Goal: Task Accomplishment & Management: Manage account settings

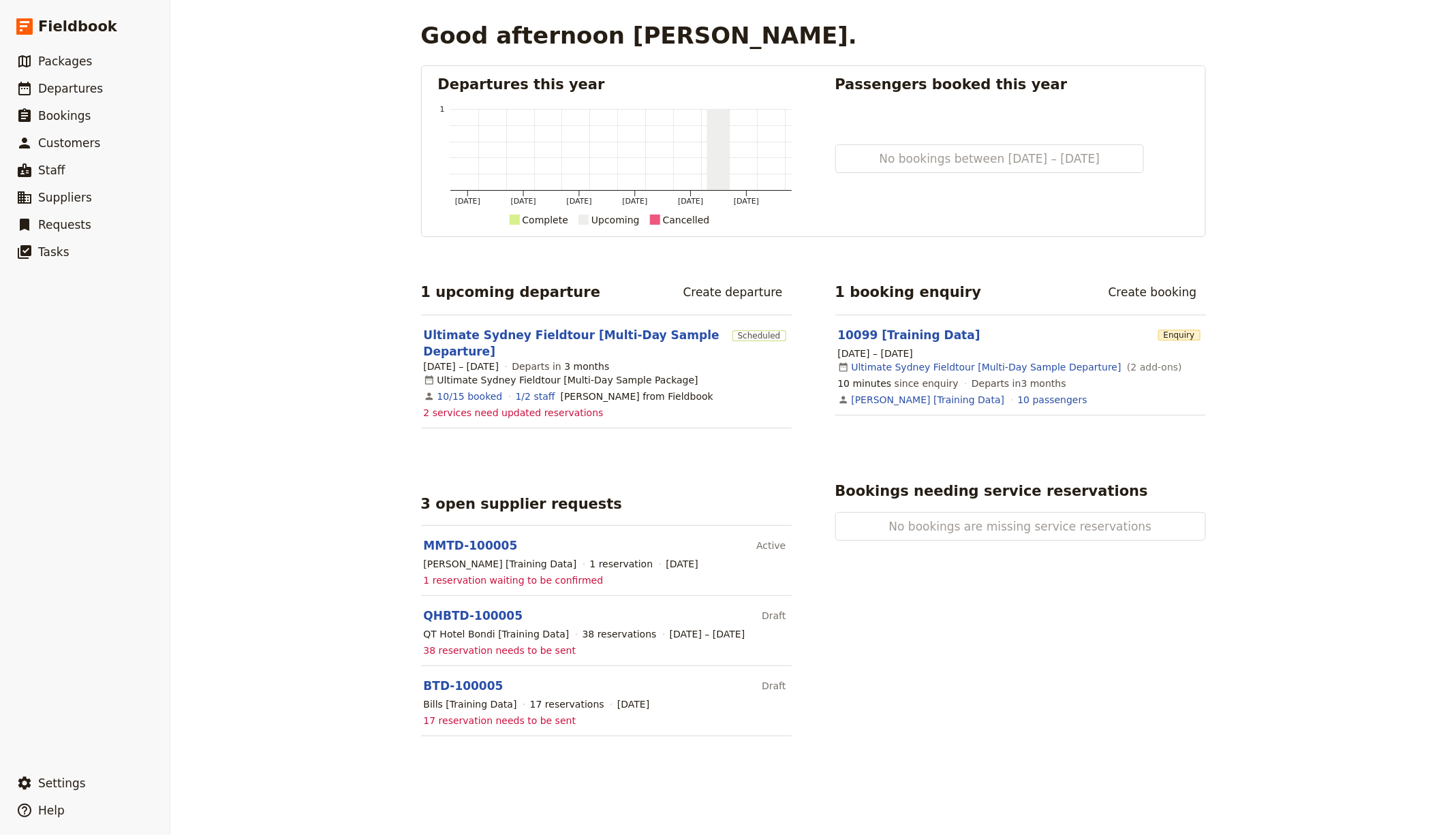
drag, startPoint x: 526, startPoint y: 265, endPoint x: 292, endPoint y: 181, distance: 248.6
click at [525, 266] on div "Departures this year Mar 2025 May 2025 Jul 2025 Sep 2025 Nov 2025 Jan 2026 1 Co…" at bounding box center [814, 400] width 785 height 671
click at [75, 79] on link "​ Departures" at bounding box center [85, 88] width 169 height 27
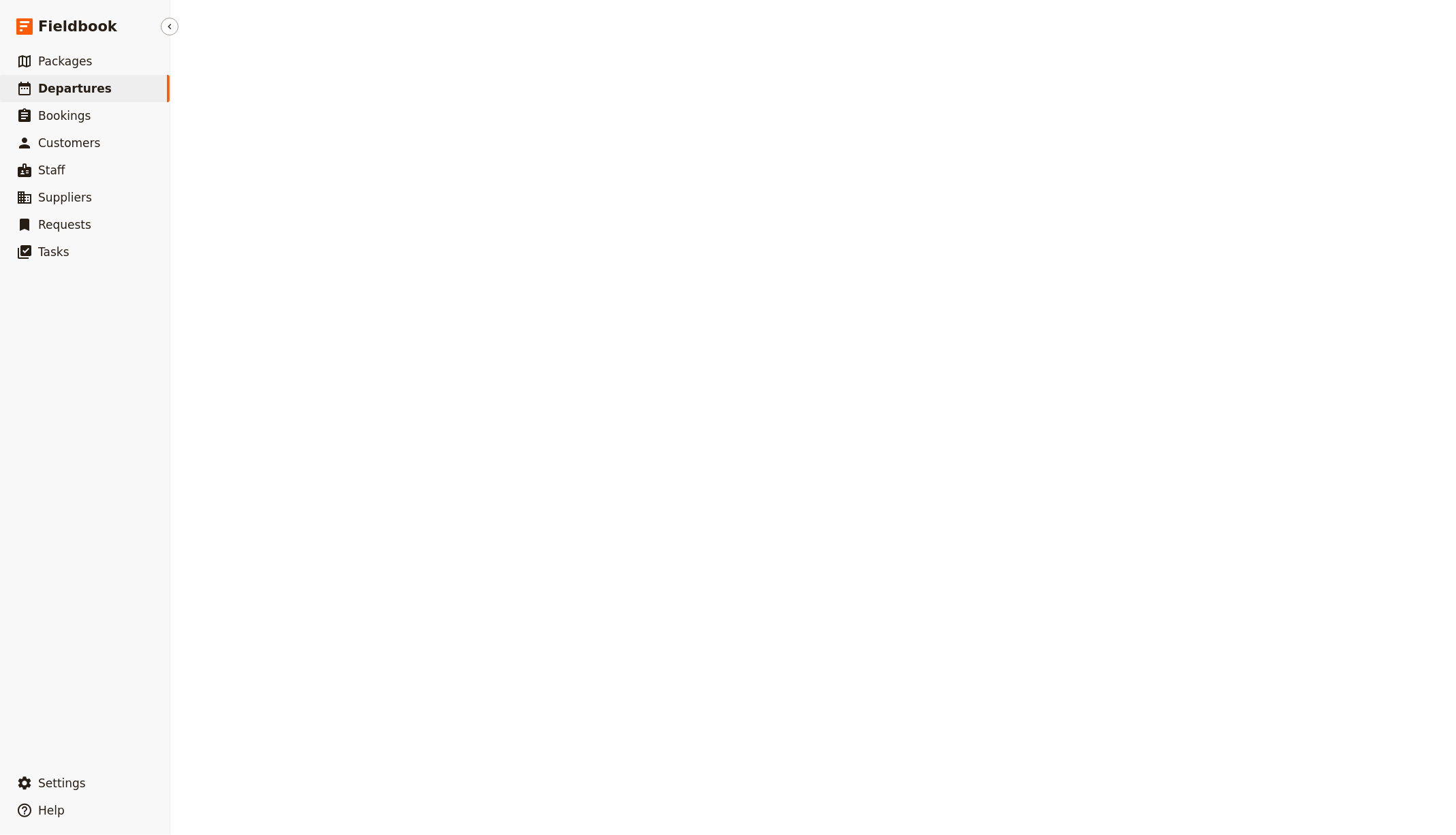
select select "CREATED_AT"
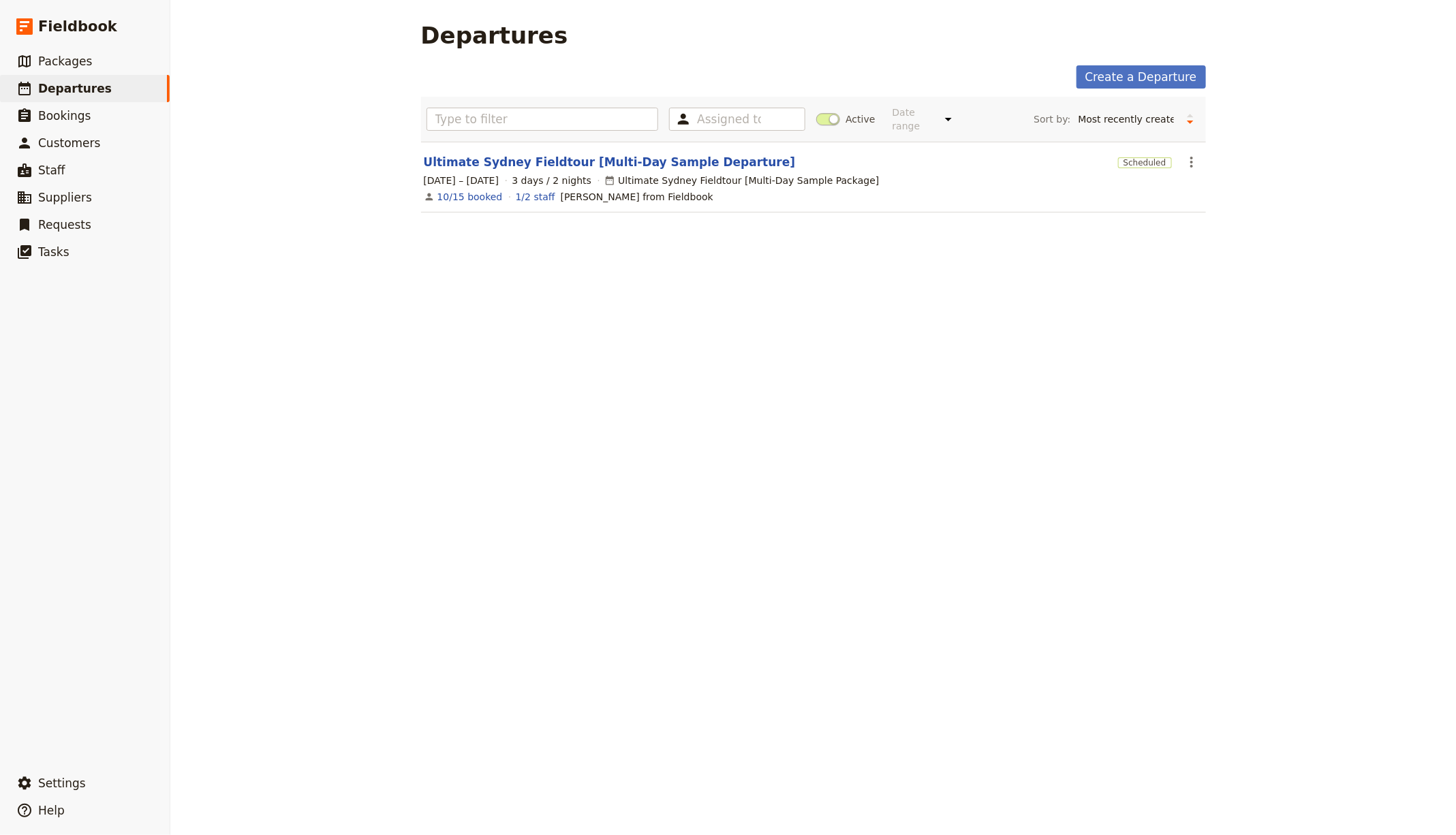
click at [1018, 17] on main "Departures Create a Departure Assigned to Active Date range This week Next week…" at bounding box center [813, 125] width 817 height 250
click at [674, 160] on link "Ultimate Sydney Fieldtour [Multi-Day Sample Departure]" at bounding box center [610, 161] width 372 height 17
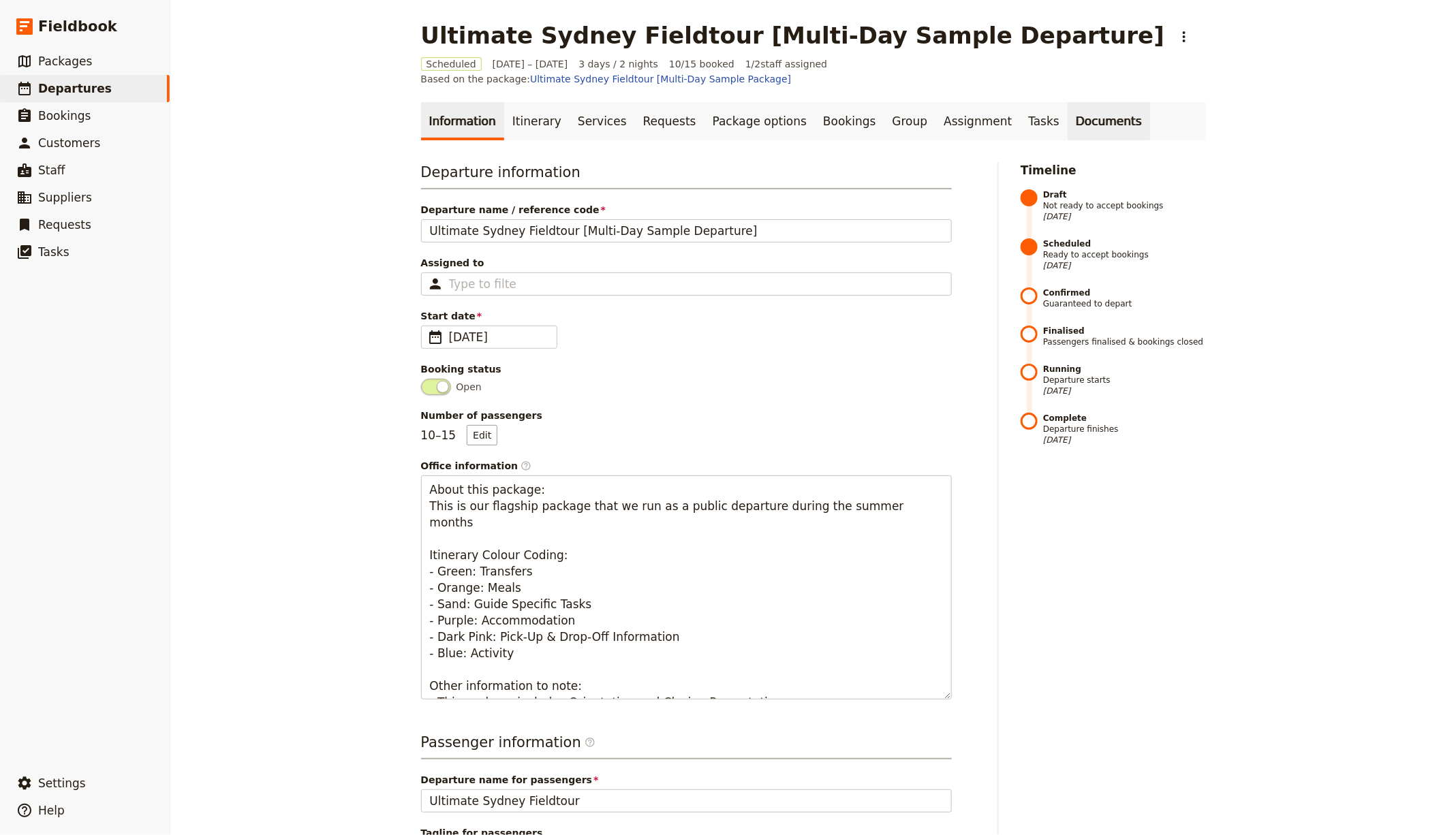
click at [1070, 102] on link "Documents" at bounding box center [1109, 121] width 82 height 38
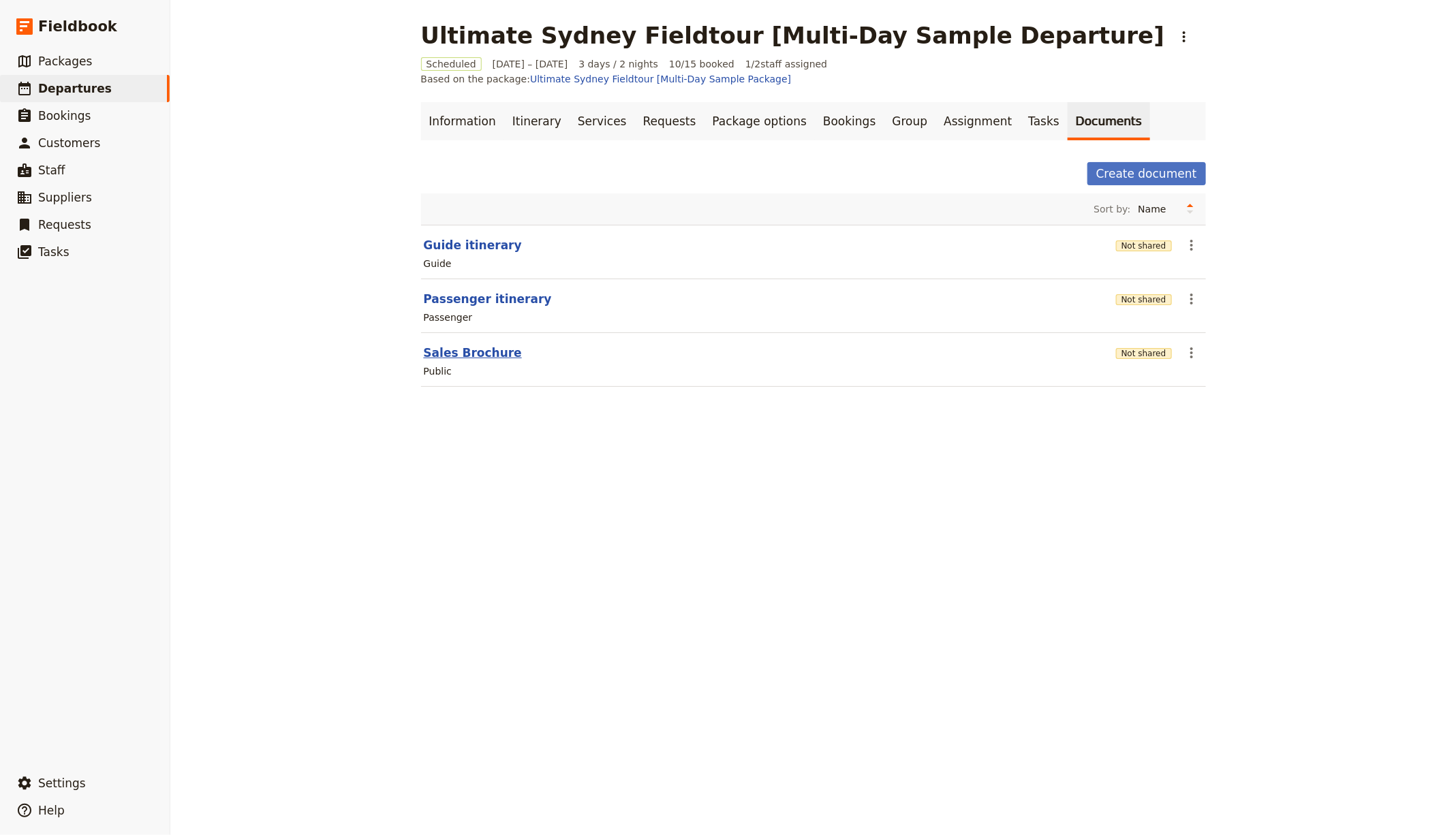
click at [470, 345] on button "Sales Brochure" at bounding box center [473, 352] width 98 height 17
select select "DEFAULT"
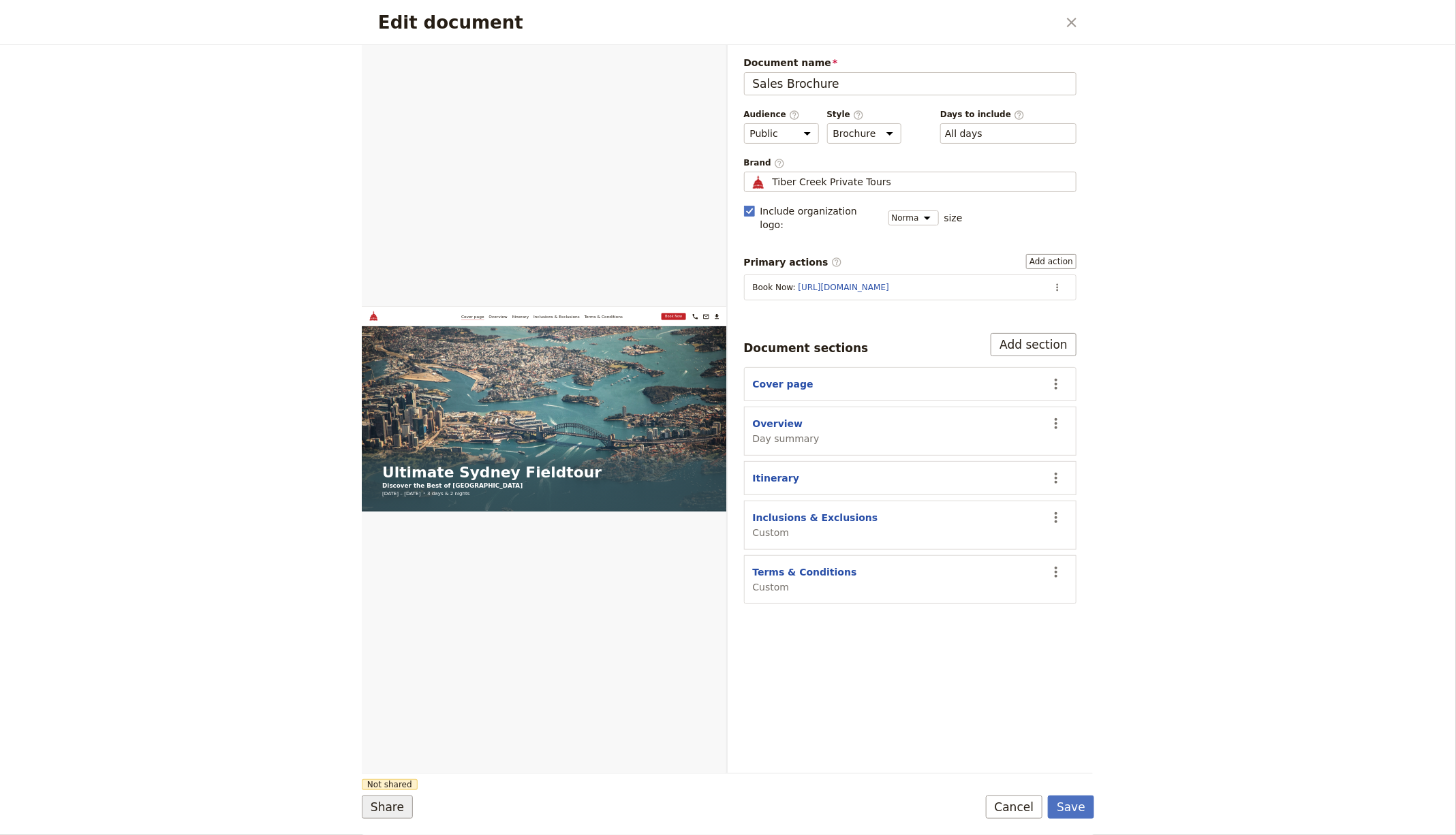
click at [397, 806] on button "Share" at bounding box center [387, 807] width 51 height 24
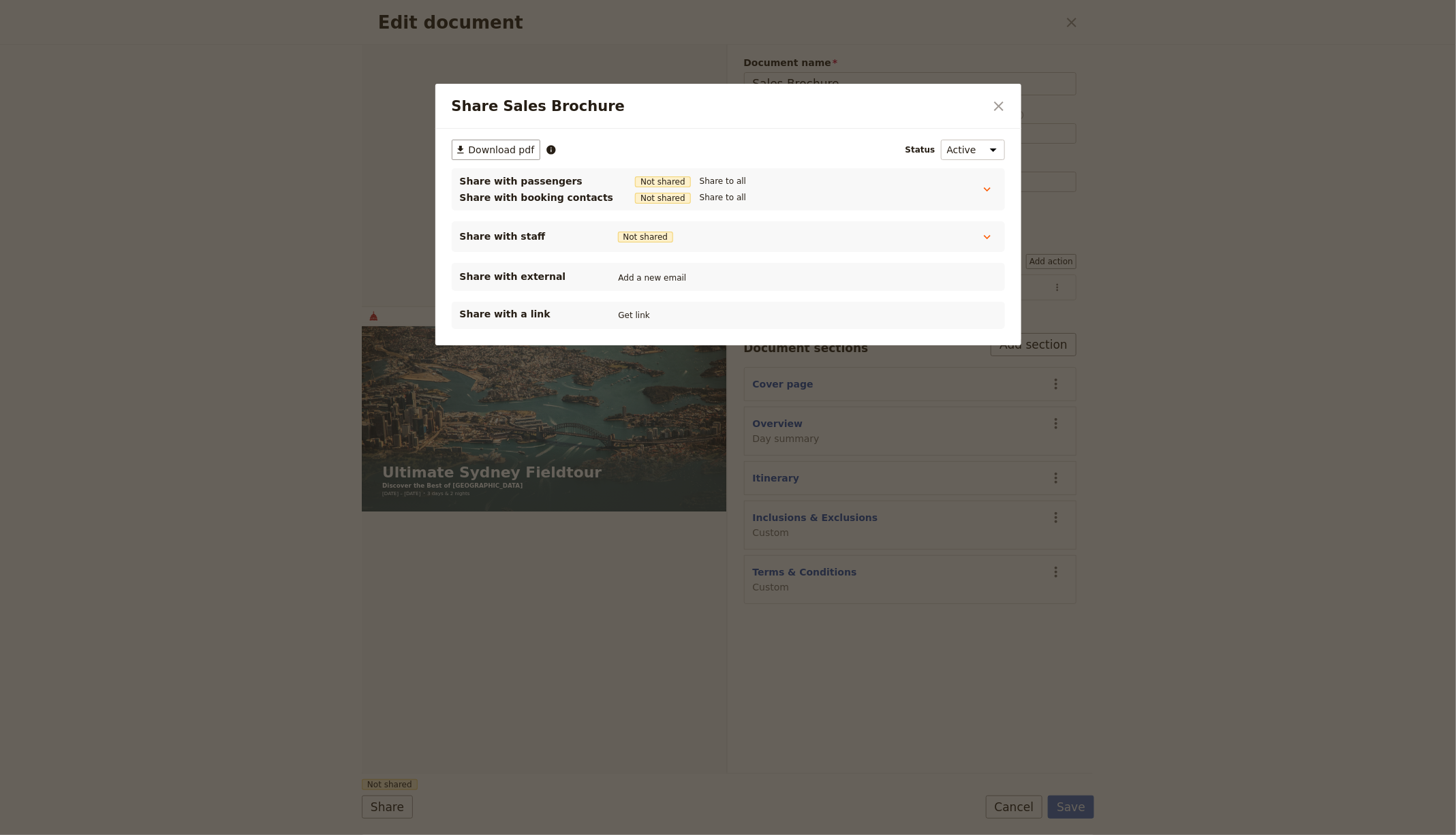
click at [632, 311] on button "Get link" at bounding box center [634, 315] width 38 height 15
click at [993, 106] on icon "Close dialog" at bounding box center [998, 106] width 17 height 17
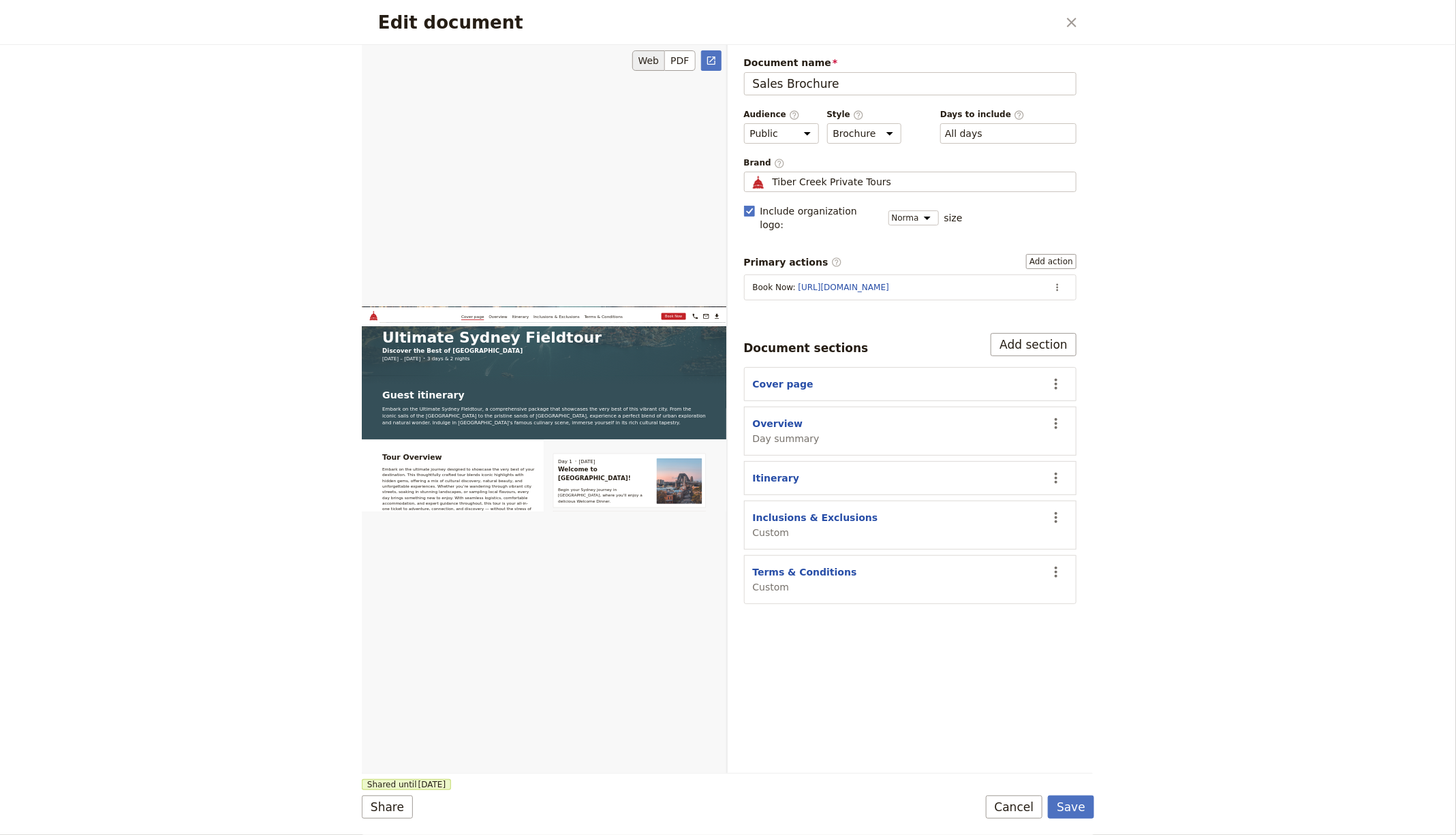
scroll to position [599, 0]
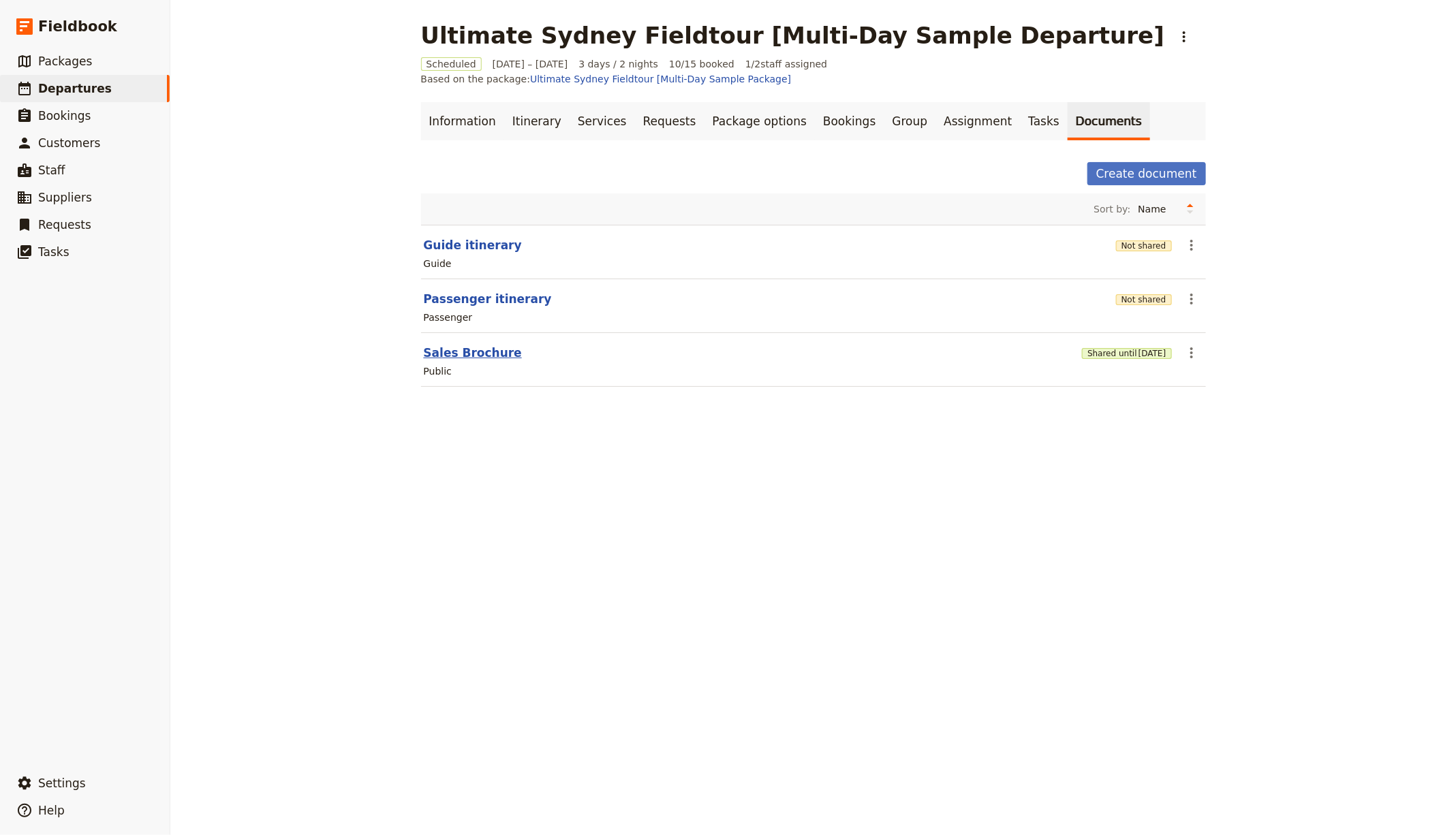
click at [457, 345] on button "Sales Brochure" at bounding box center [473, 352] width 98 height 17
select select "DEFAULT"
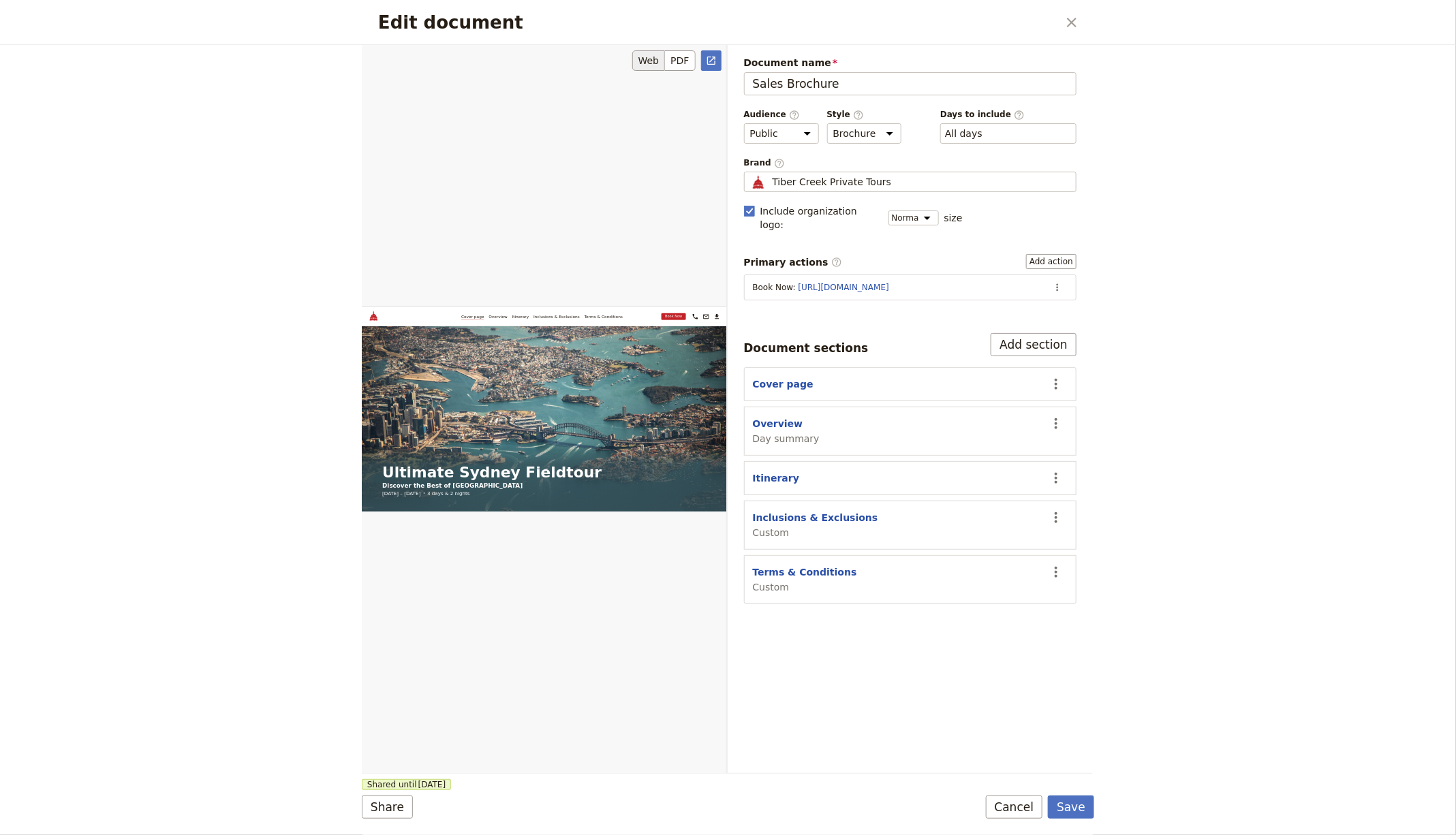
scroll to position [340, 0]
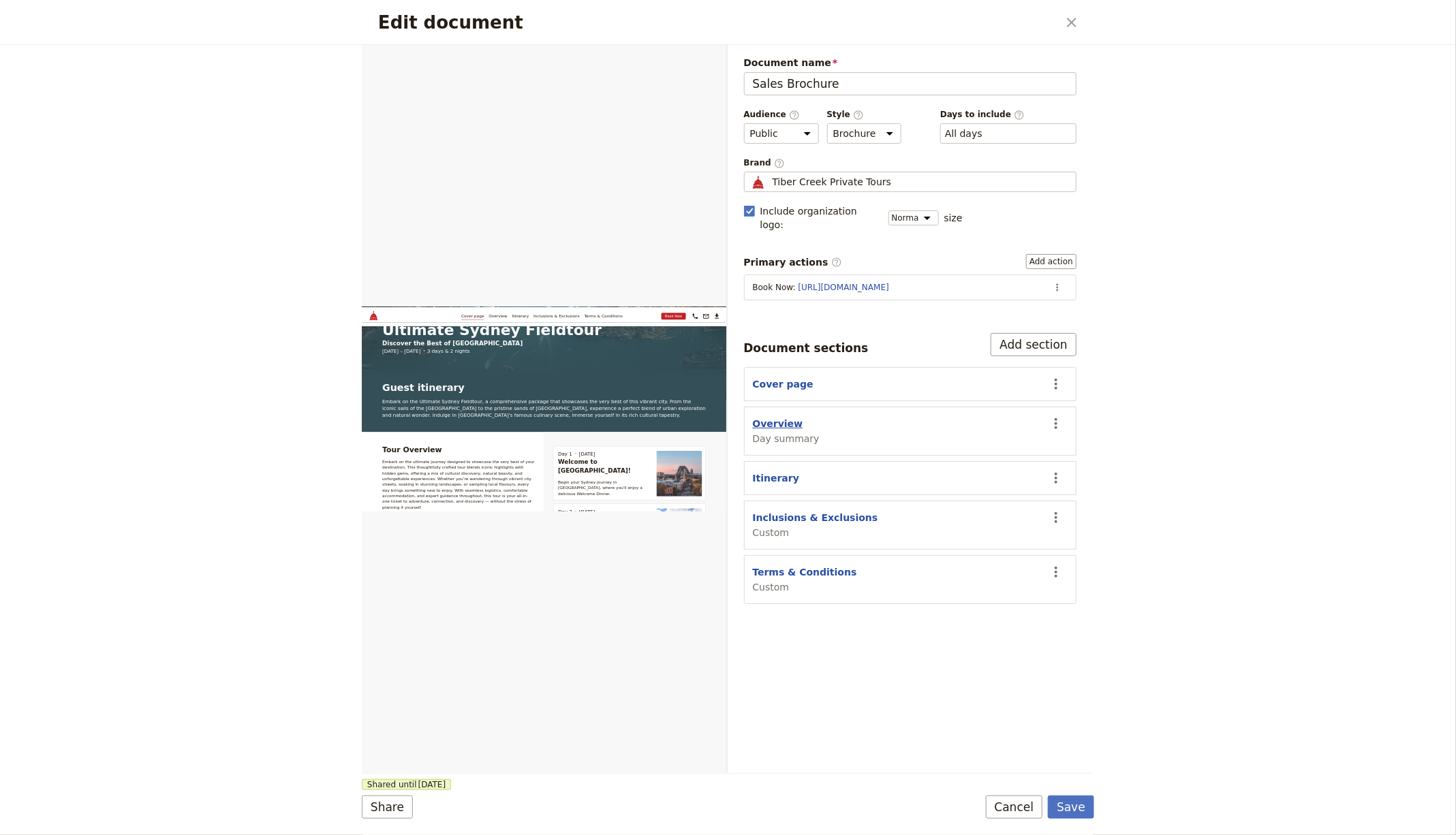
click at [759, 417] on button "Overview" at bounding box center [778, 424] width 51 height 14
select select "DAY_SUMMARY"
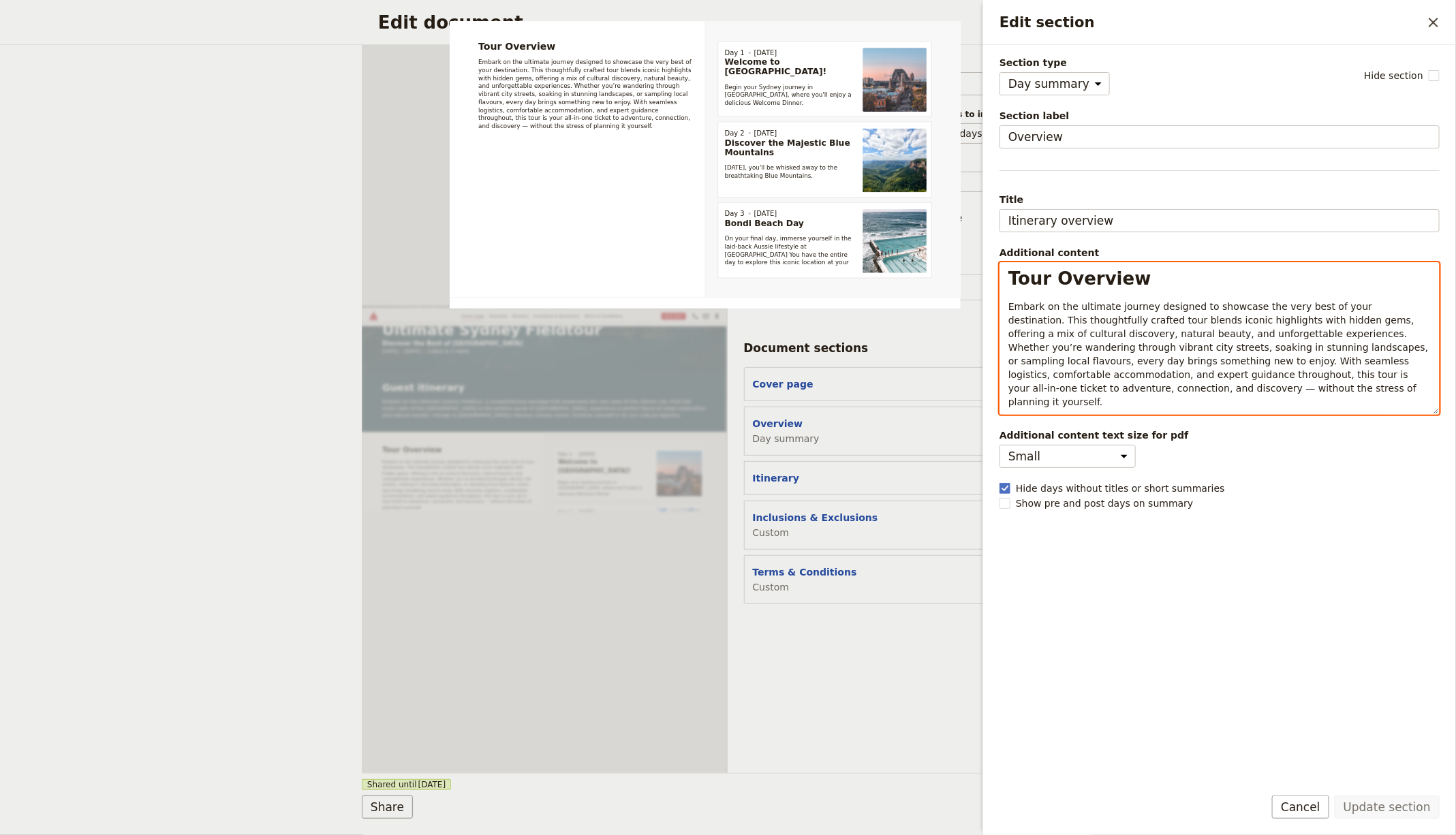
select select "h1"
drag, startPoint x: 1123, startPoint y: 282, endPoint x: 1234, endPoint y: 277, distance: 111.1
click at [1127, 281] on h1 "Tour Overview" at bounding box center [1220, 278] width 422 height 20
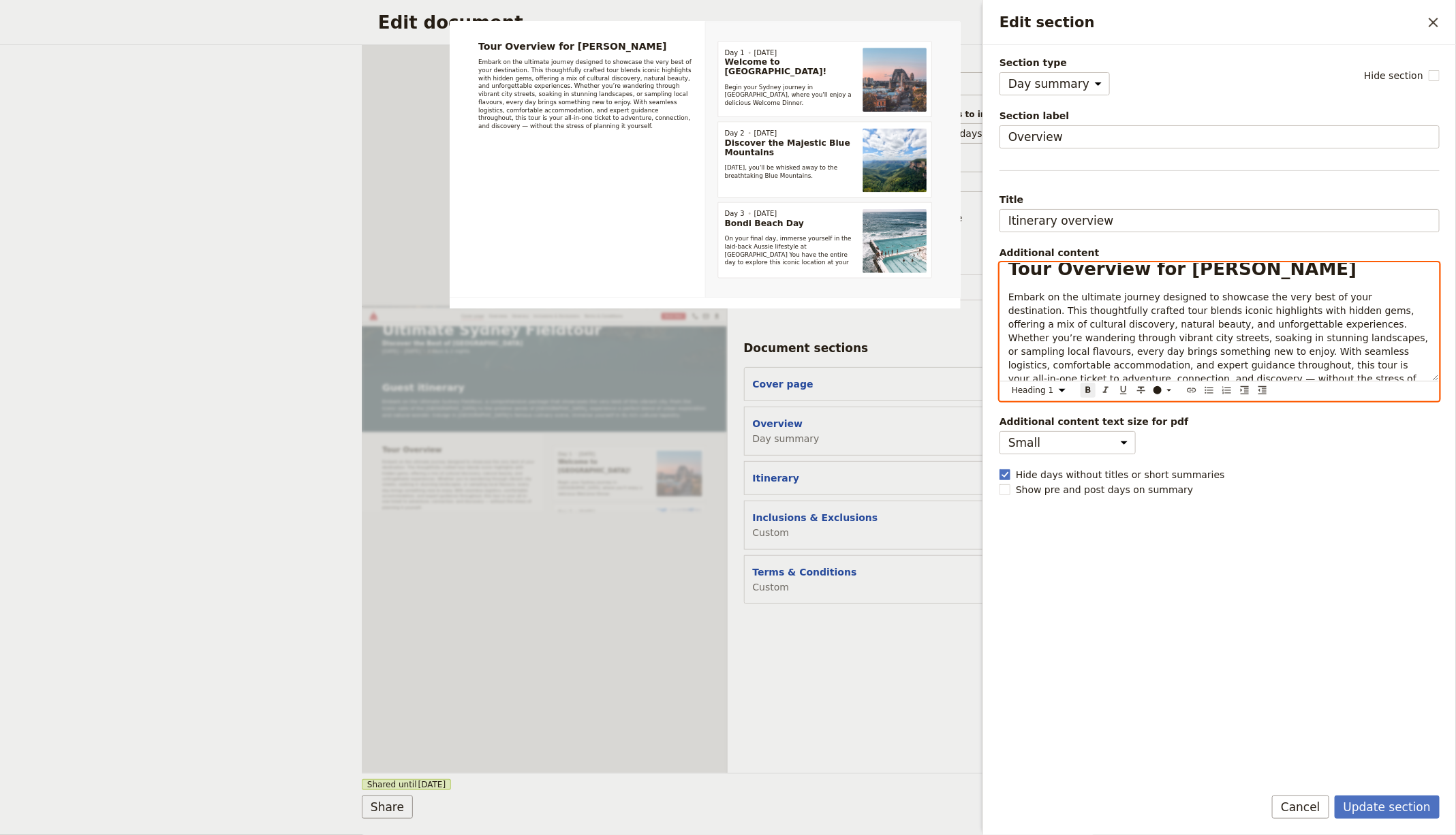
scroll to position [19, 0]
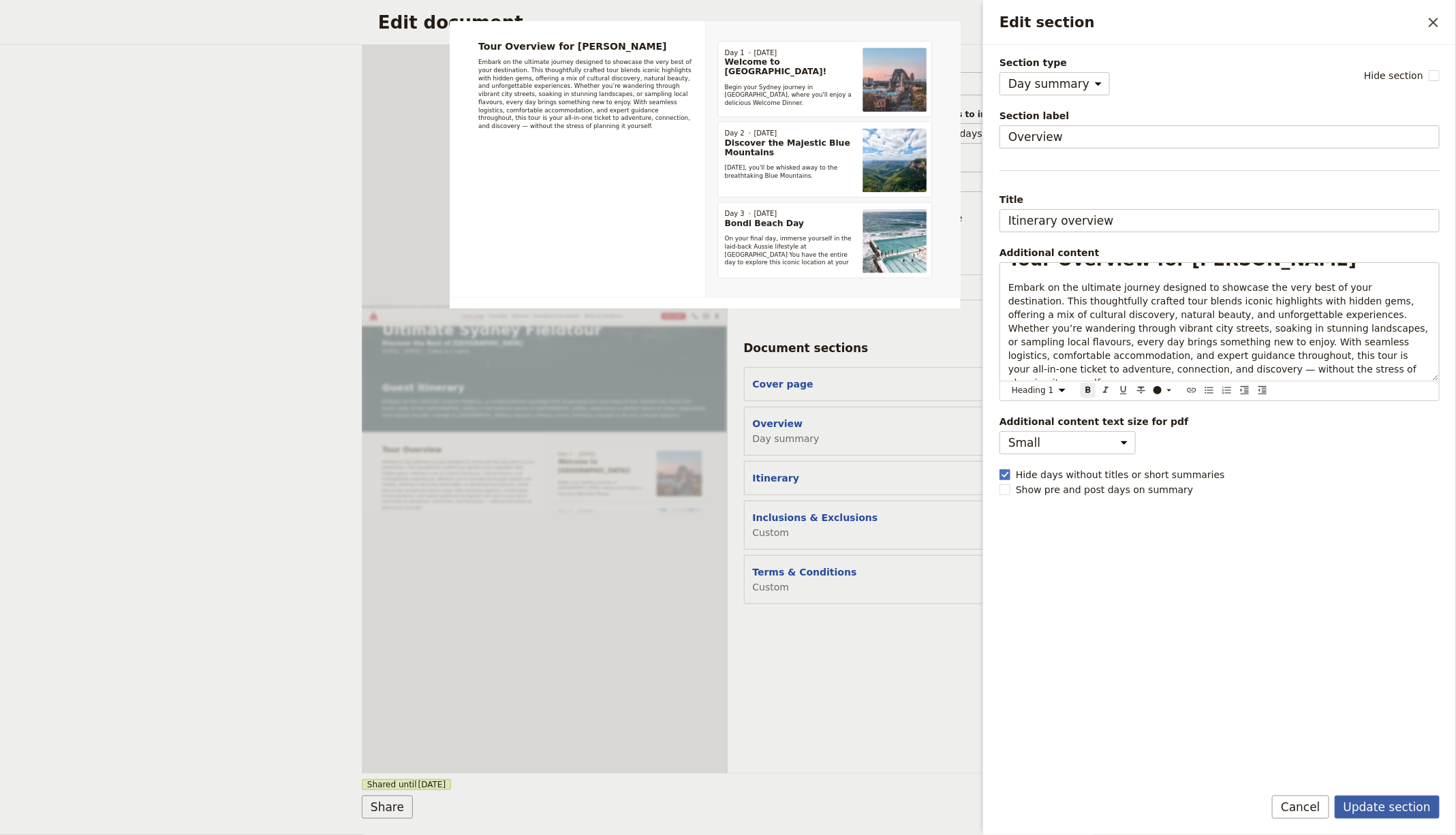
click at [1370, 810] on button "Update section" at bounding box center [1387, 807] width 105 height 24
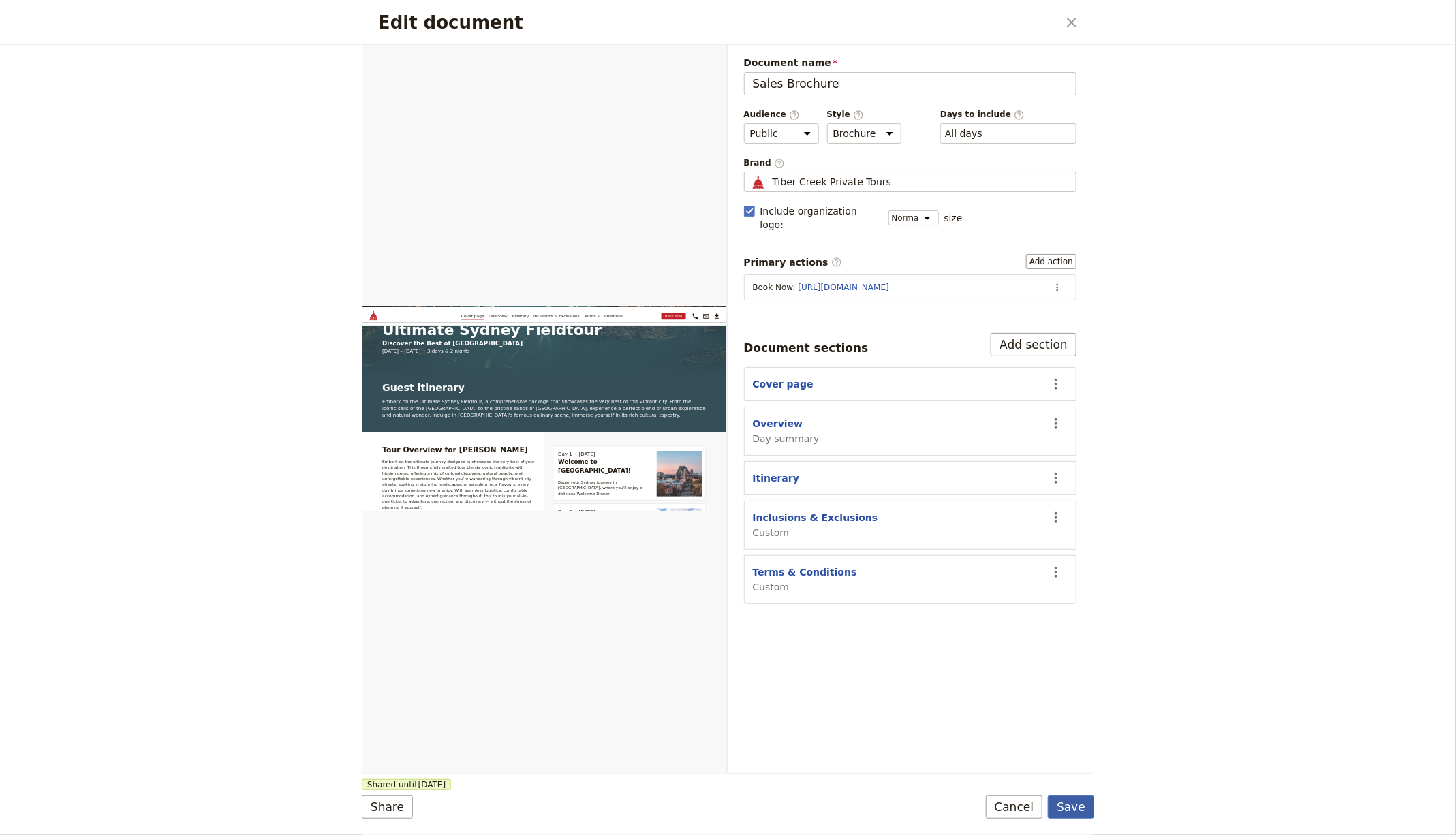
click at [1070, 799] on button "Save" at bounding box center [1070, 807] width 46 height 24
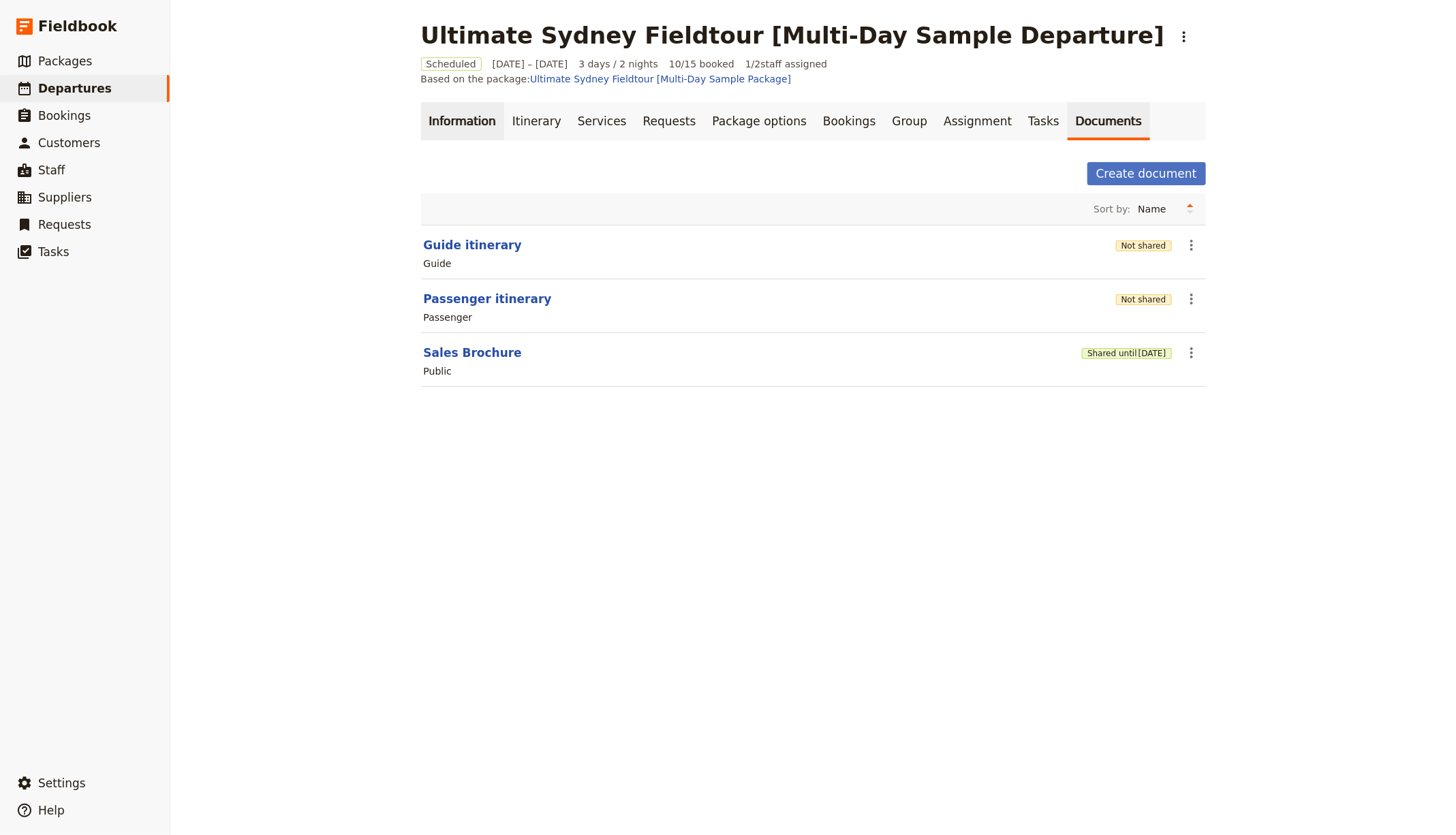
click at [479, 106] on link "Information" at bounding box center [462, 121] width 83 height 38
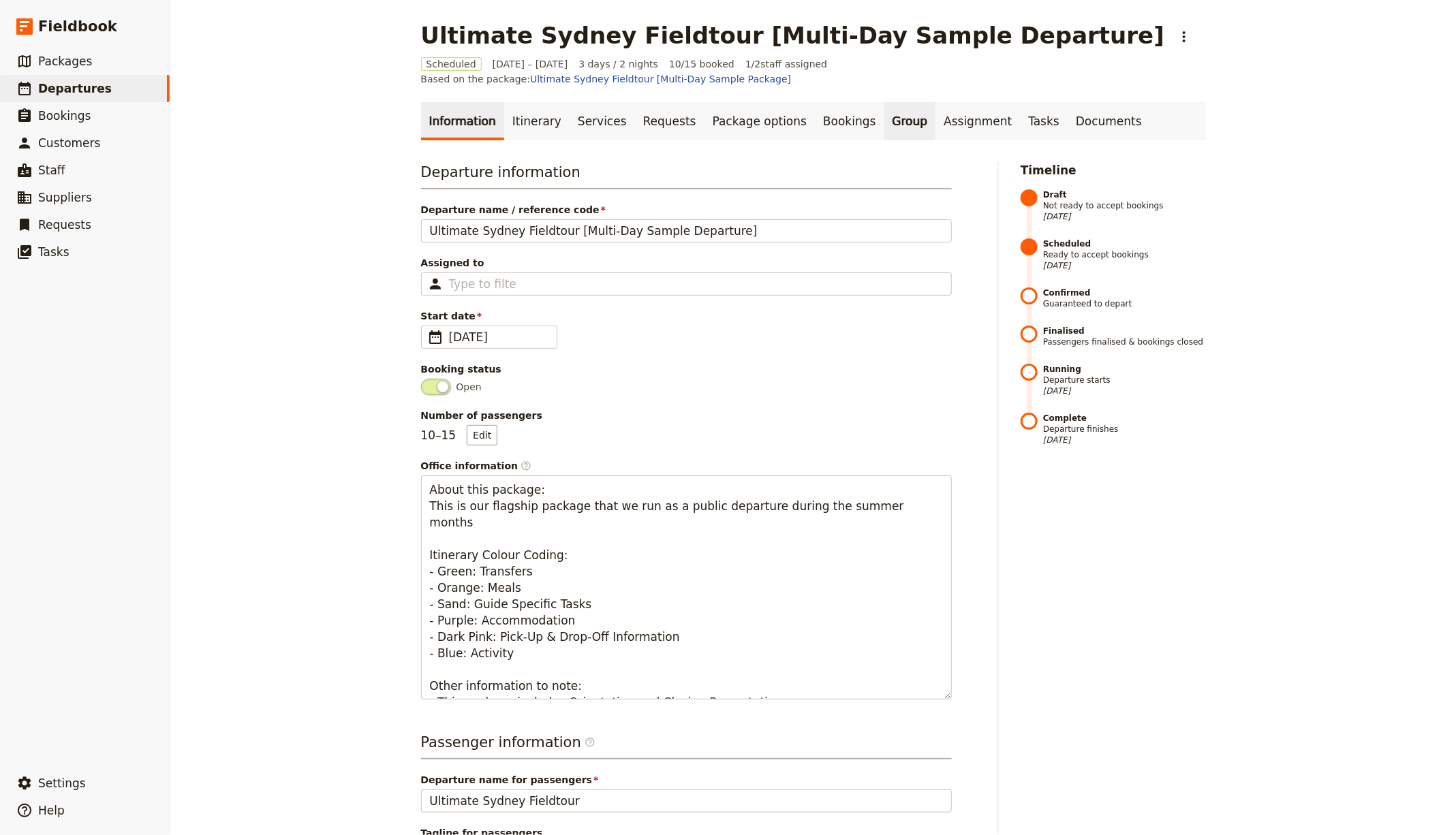
click at [885, 110] on link "Group" at bounding box center [910, 121] width 51 height 38
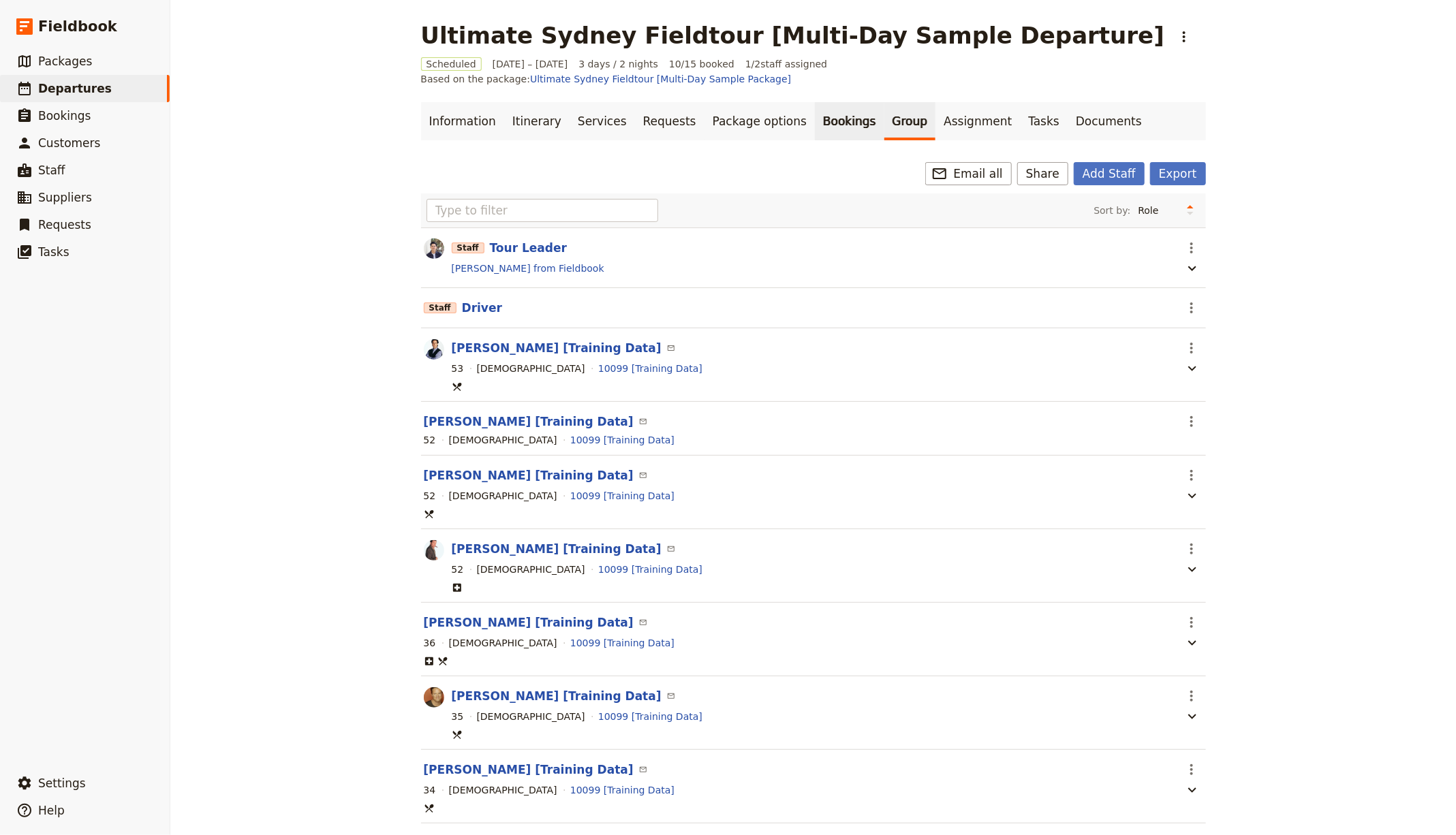
click at [829, 108] on link "Bookings" at bounding box center [849, 121] width 69 height 38
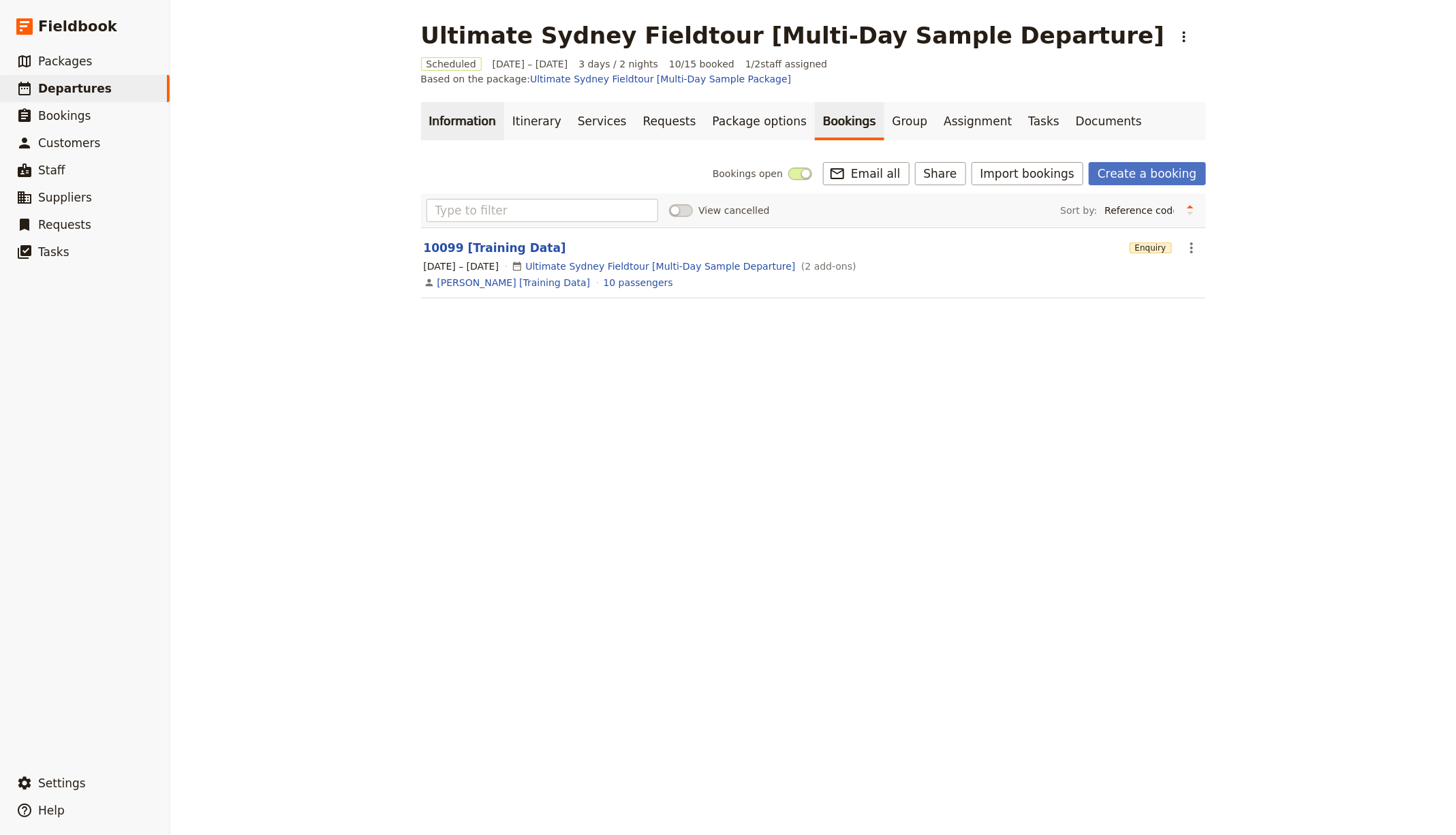
click at [427, 113] on link "Information" at bounding box center [462, 121] width 83 height 38
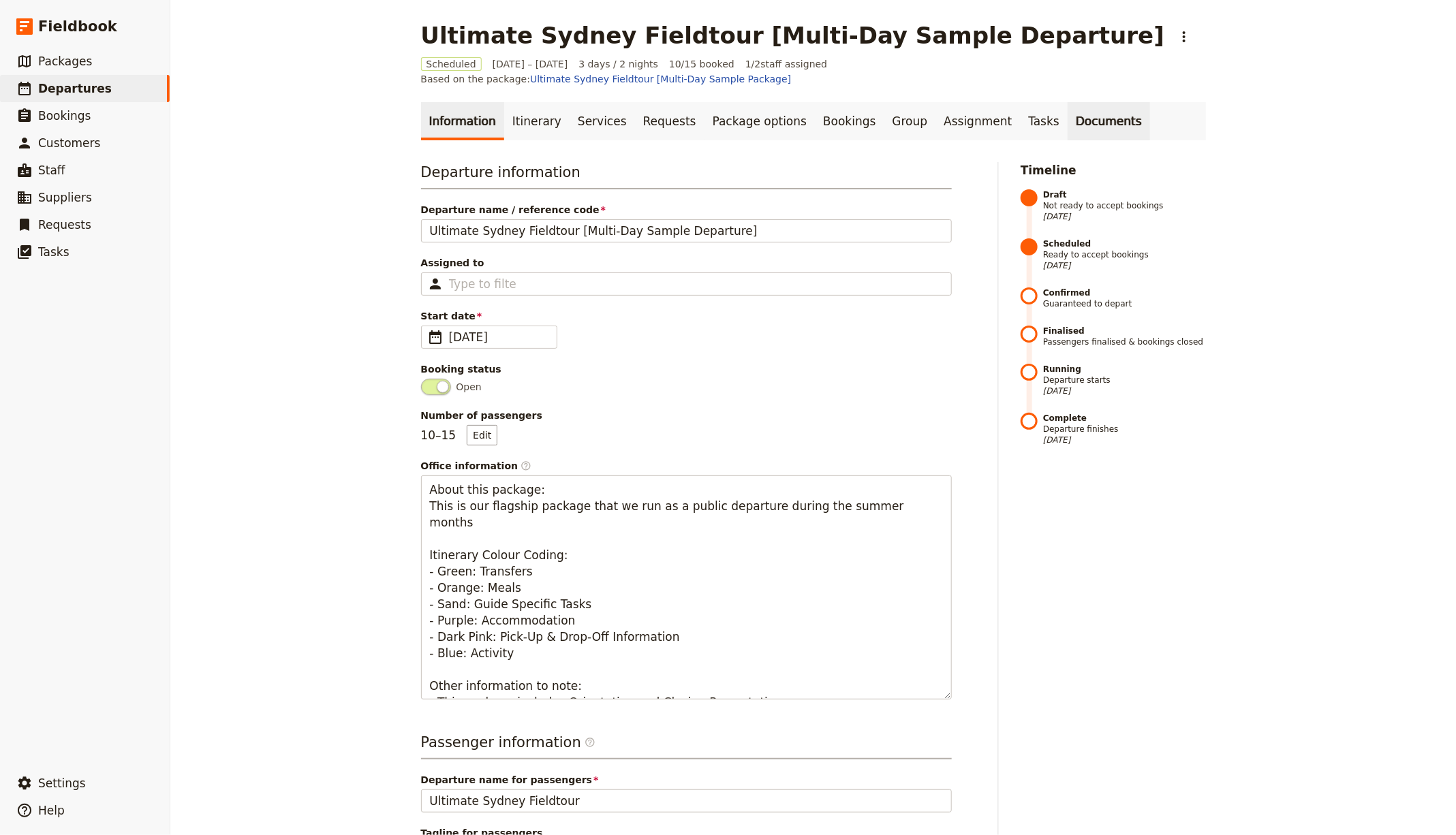
click at [1068, 105] on link "Documents" at bounding box center [1109, 121] width 82 height 38
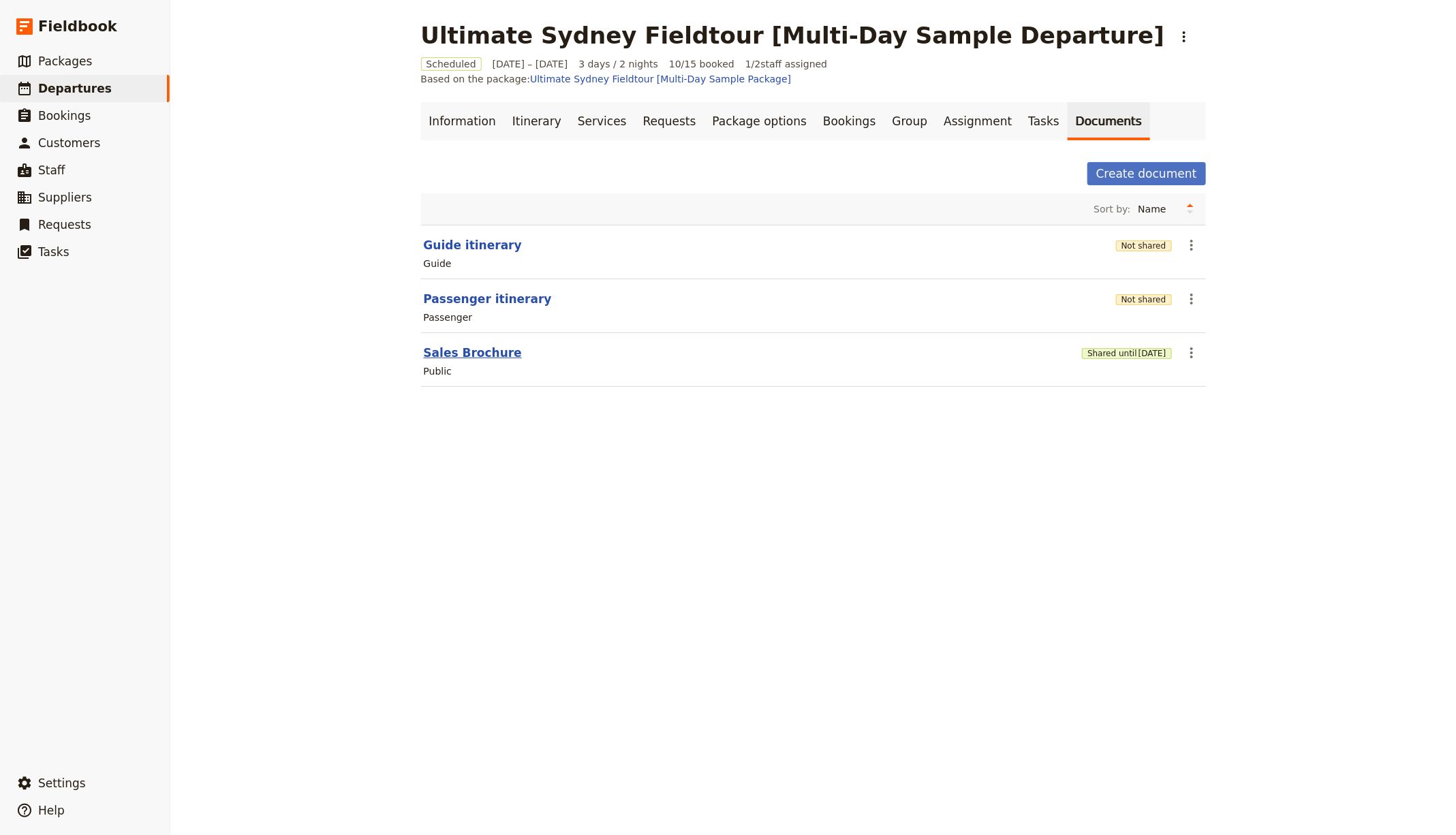
click at [470, 345] on button "Sales Brochure" at bounding box center [473, 352] width 98 height 17
select select "DEFAULT"
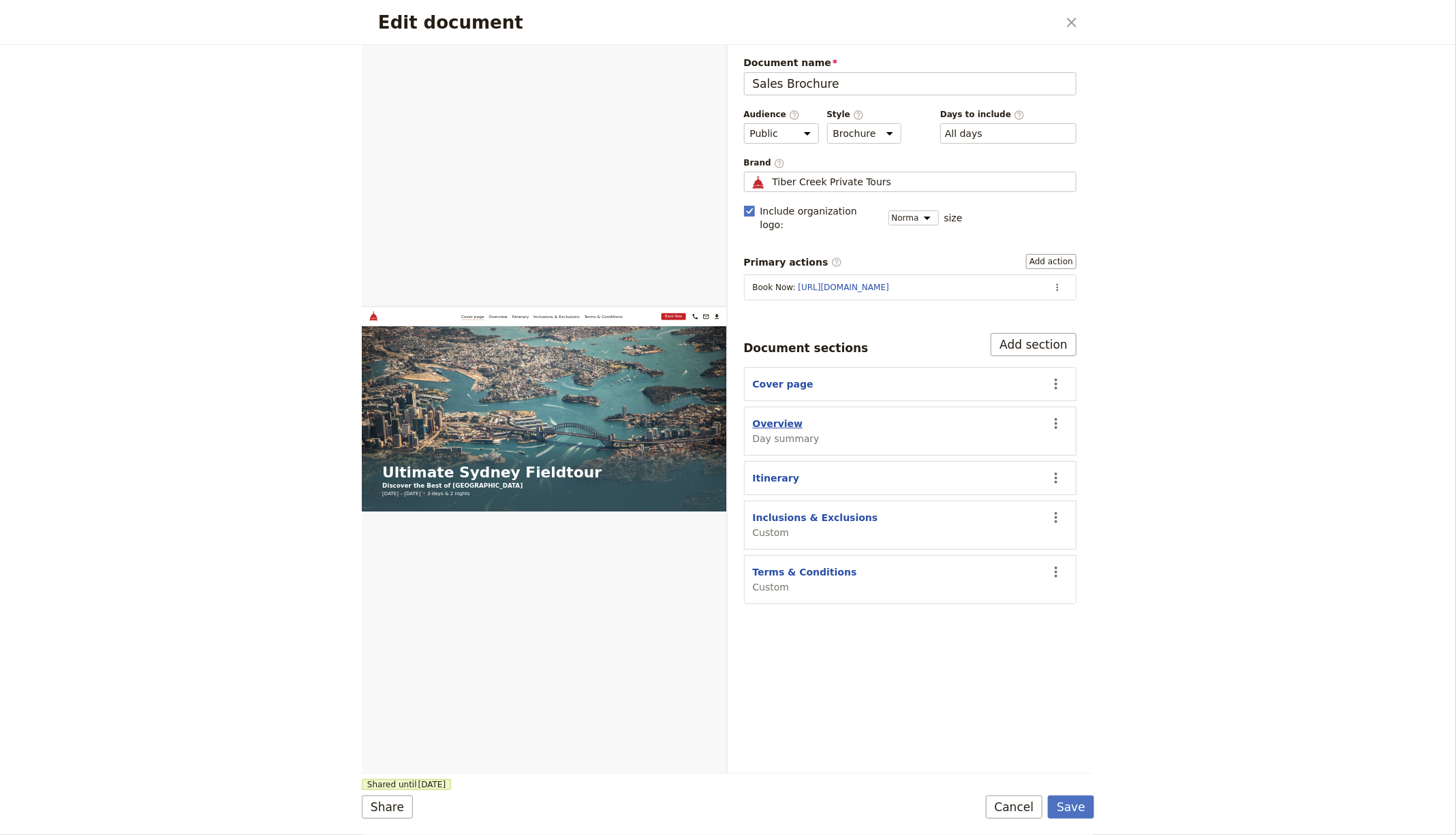
click at [783, 417] on button "Overview" at bounding box center [778, 424] width 51 height 14
select select "DAY_SUMMARY"
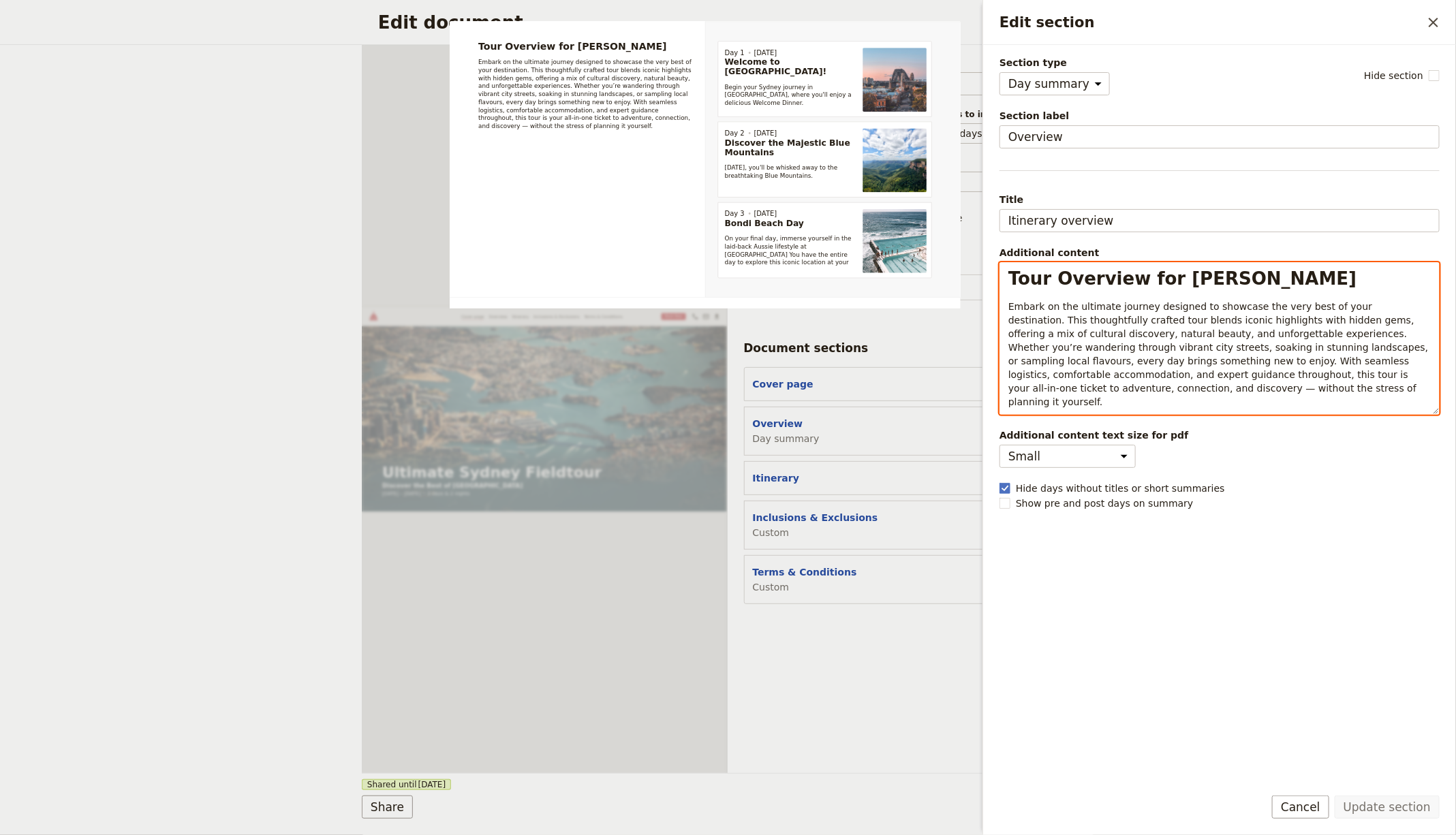
select select "h1"
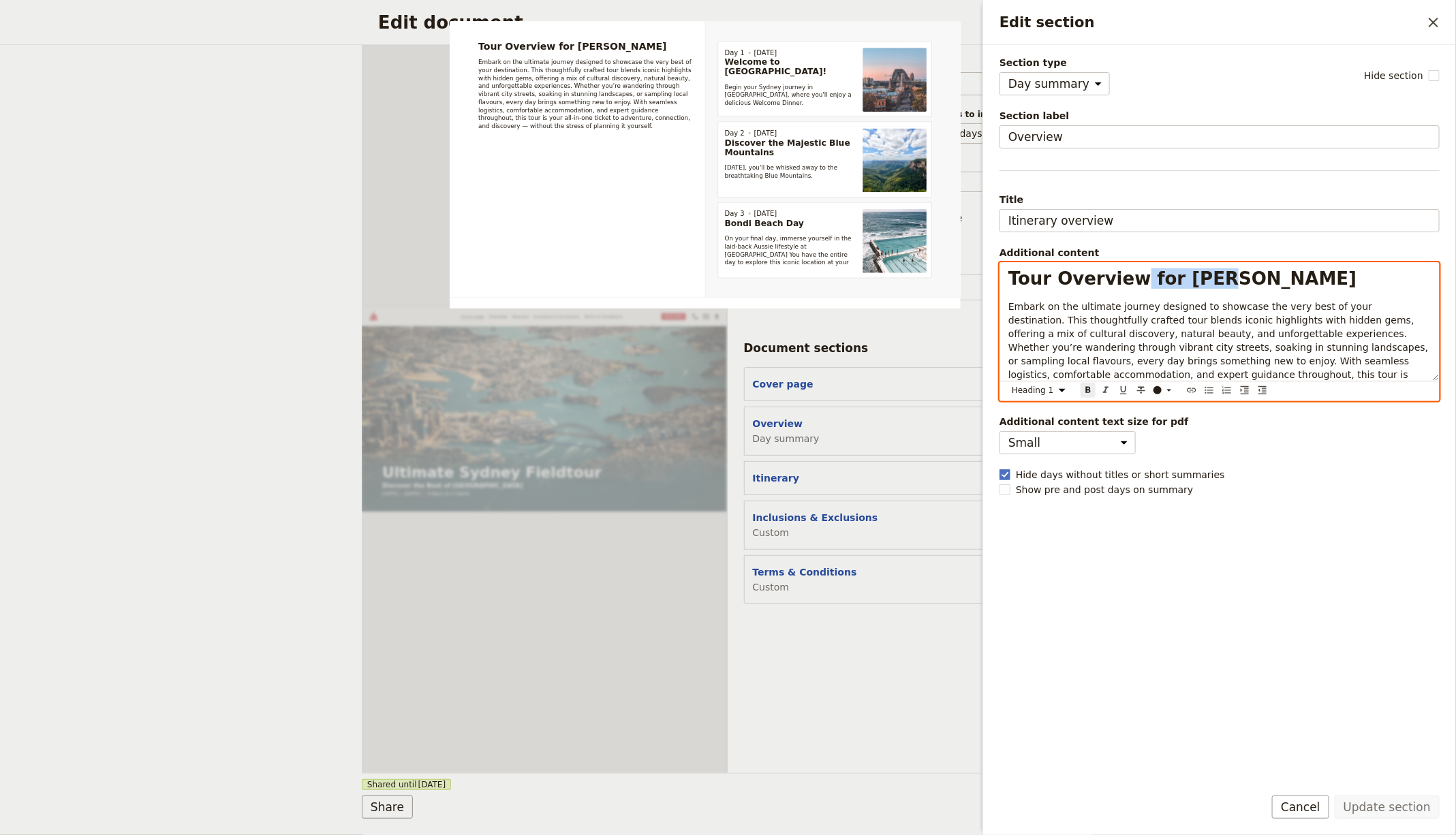
drag, startPoint x: 1127, startPoint y: 276, endPoint x: 1295, endPoint y: 275, distance: 168.0
click at [1295, 275] on h1 "Tour Overview for Joey" at bounding box center [1220, 278] width 422 height 20
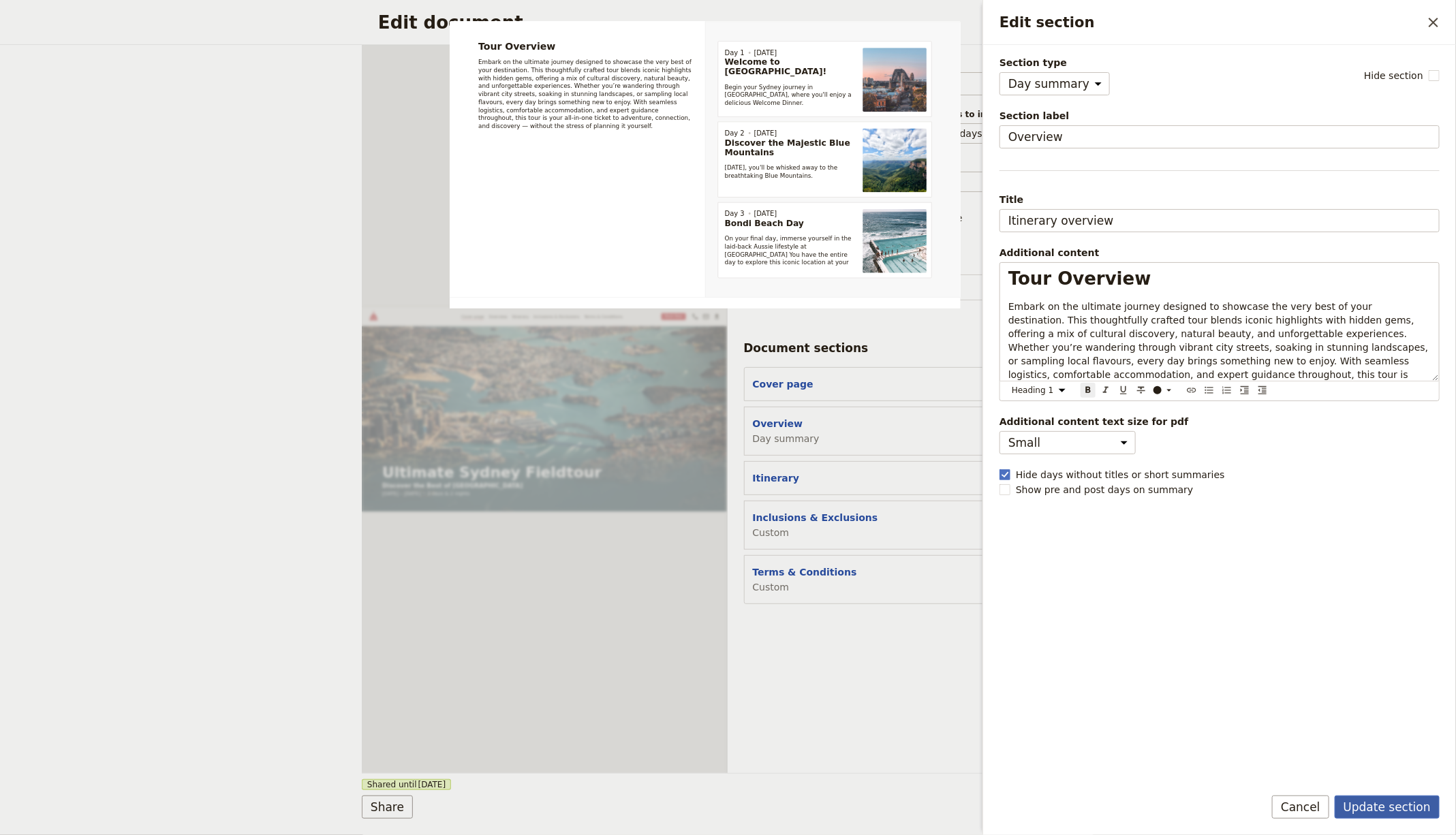
click at [1383, 797] on button "Update section" at bounding box center [1387, 807] width 105 height 24
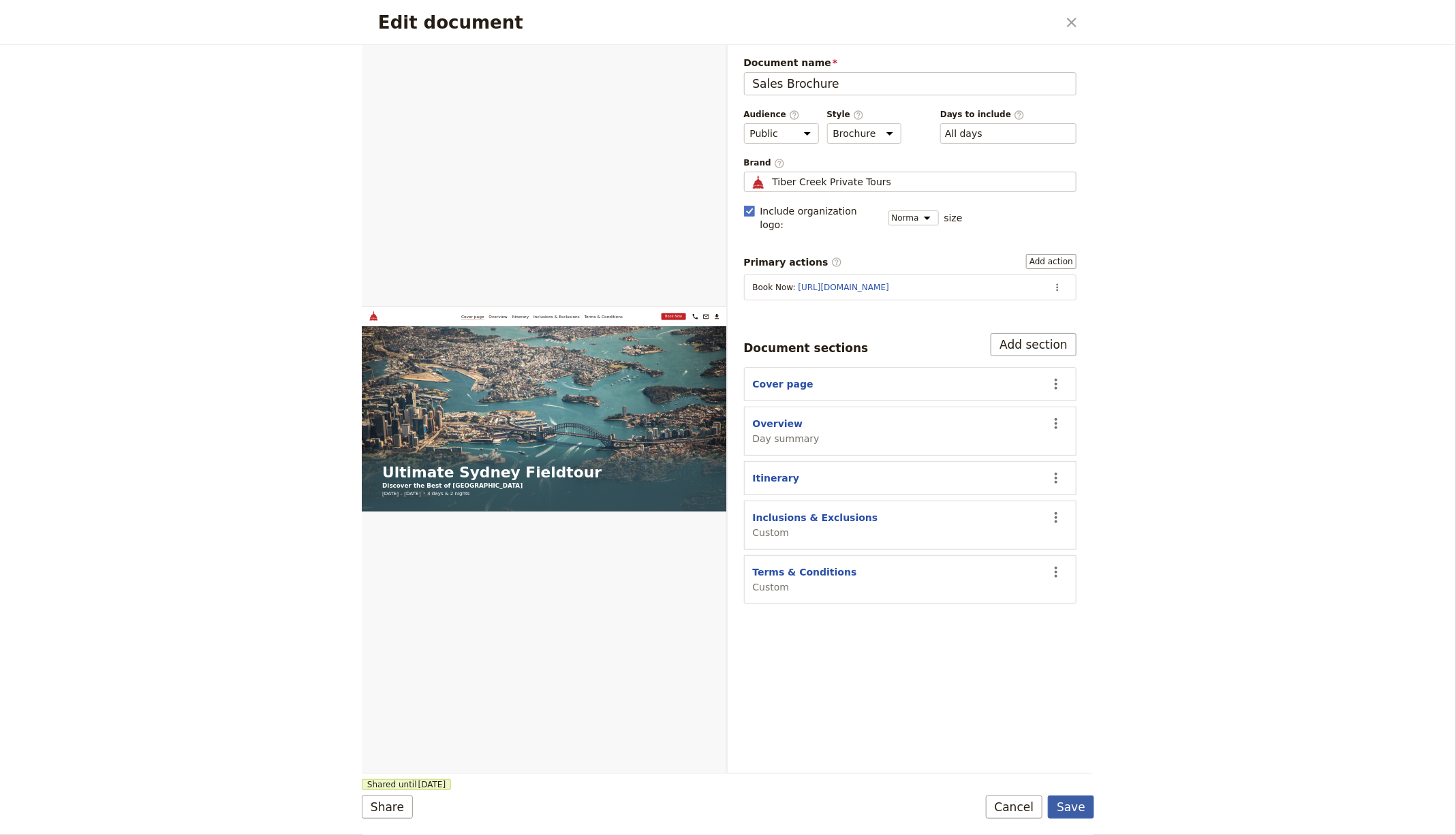
click at [1069, 805] on button "Save" at bounding box center [1070, 807] width 46 height 24
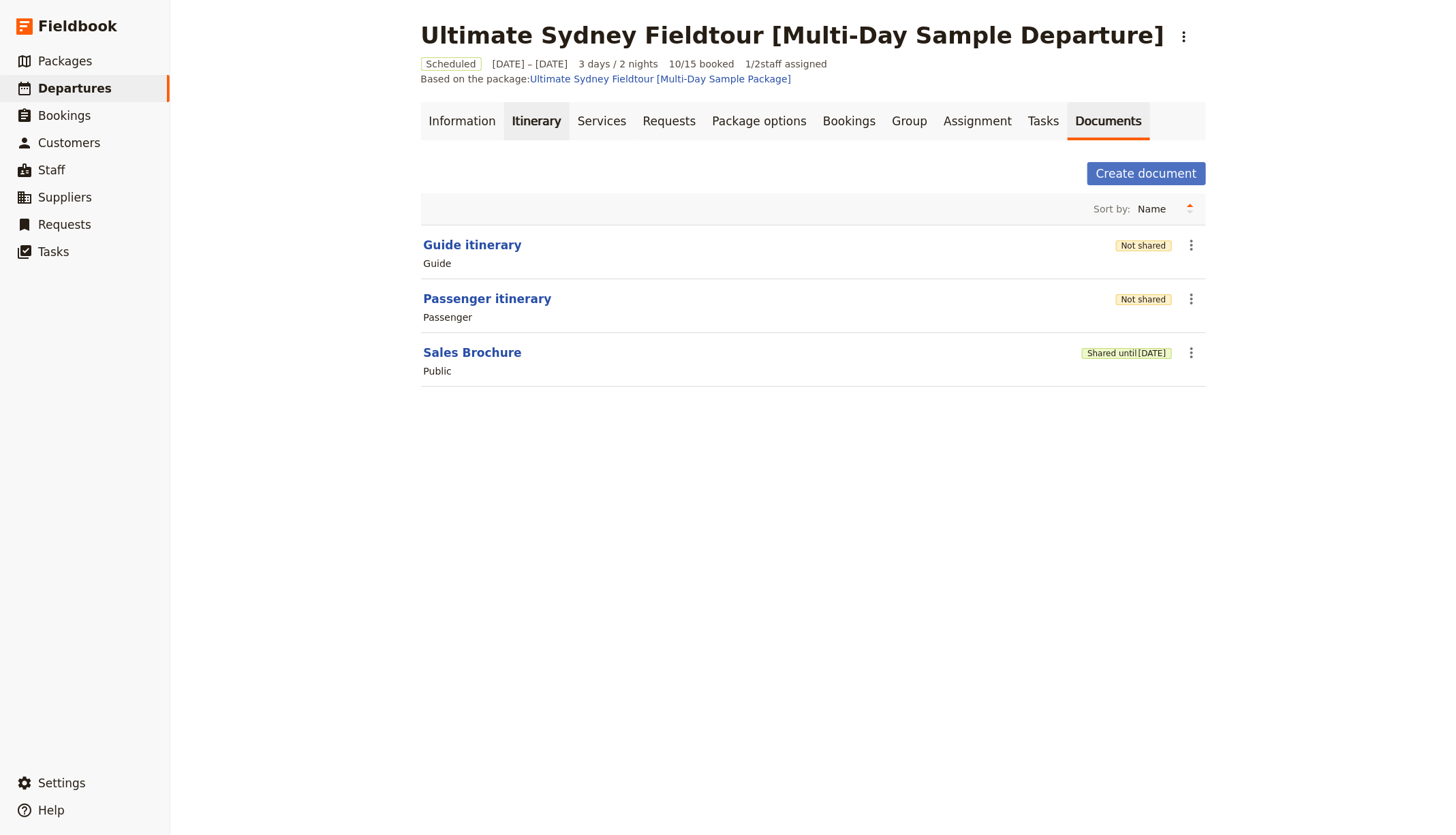
click at [517, 102] on link "Itinerary" at bounding box center [537, 121] width 65 height 38
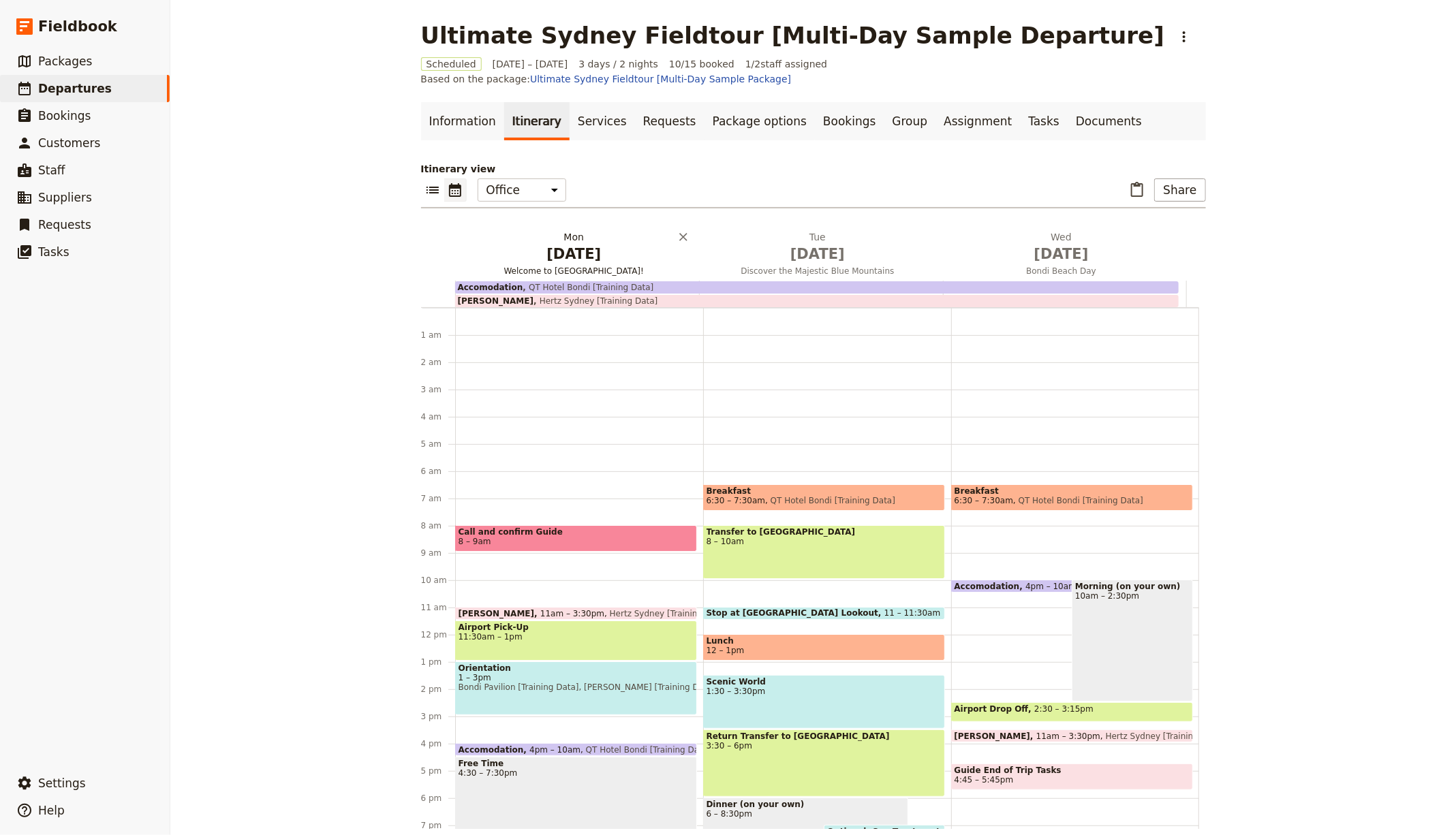
scroll to position [145, 0]
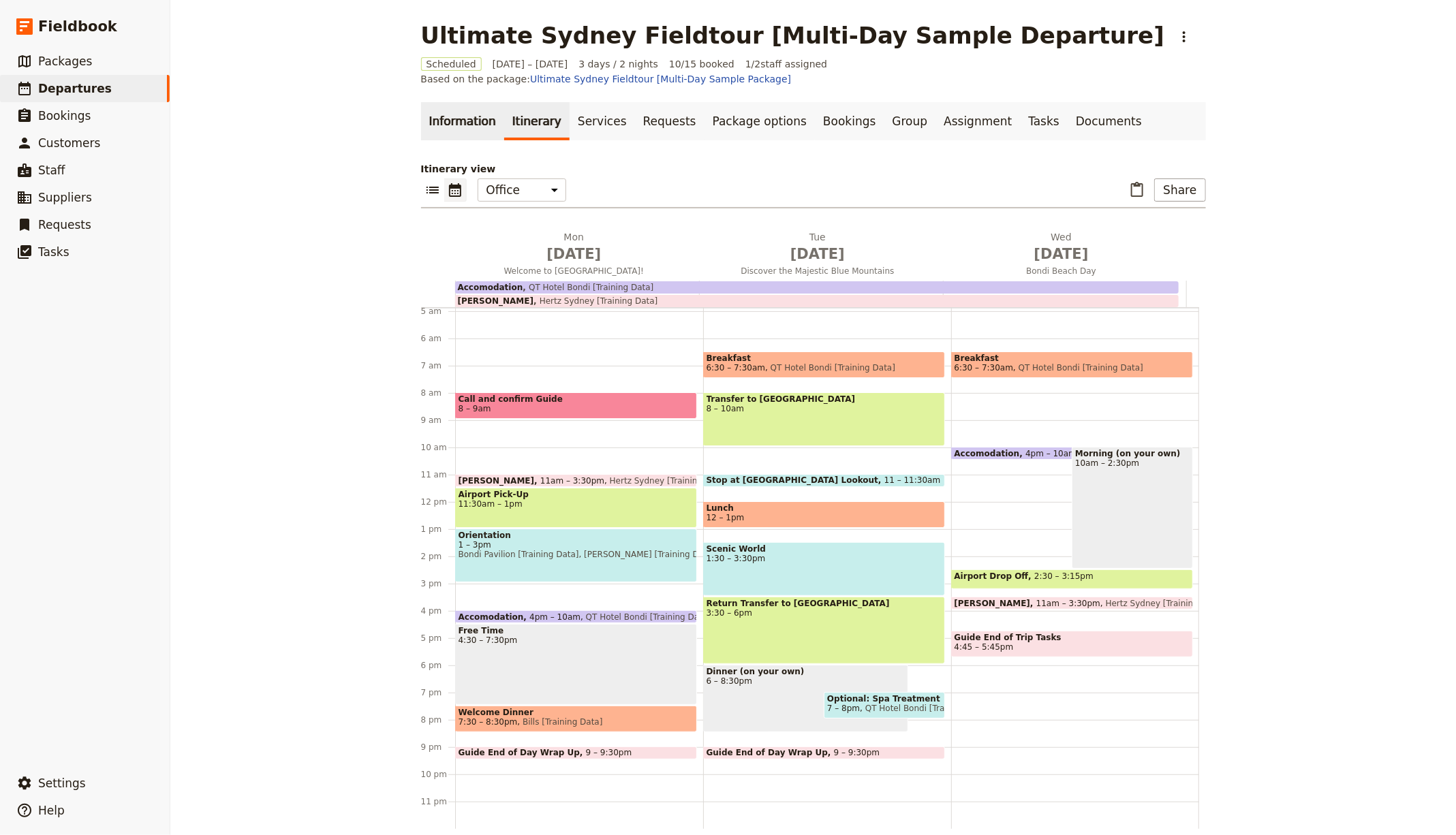
click at [453, 123] on link "Information" at bounding box center [462, 121] width 83 height 38
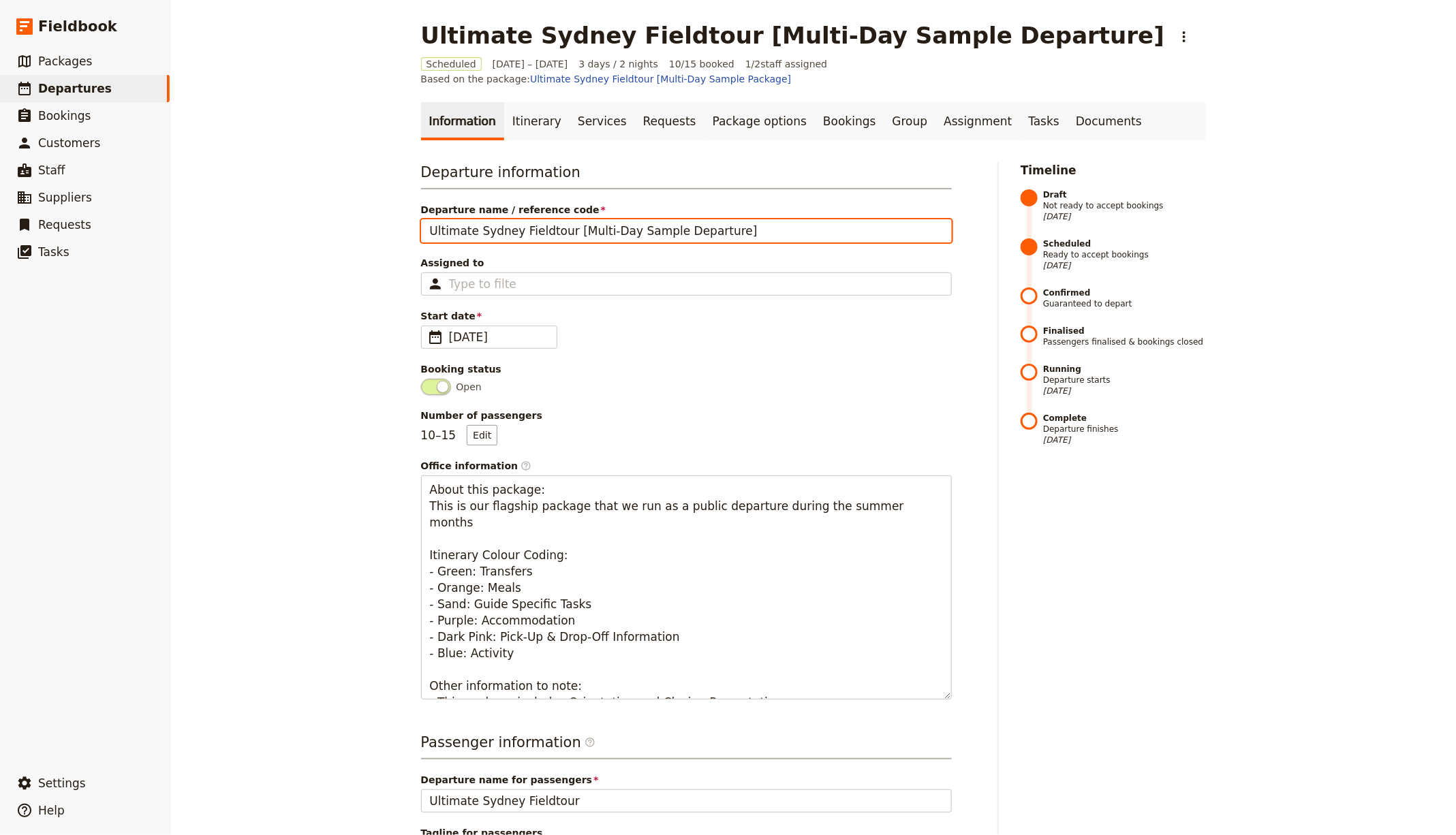
click at [552, 219] on input "Ultimate Sydney Fieldtour [Multi-Day Sample Departure]" at bounding box center [687, 230] width 530 height 24
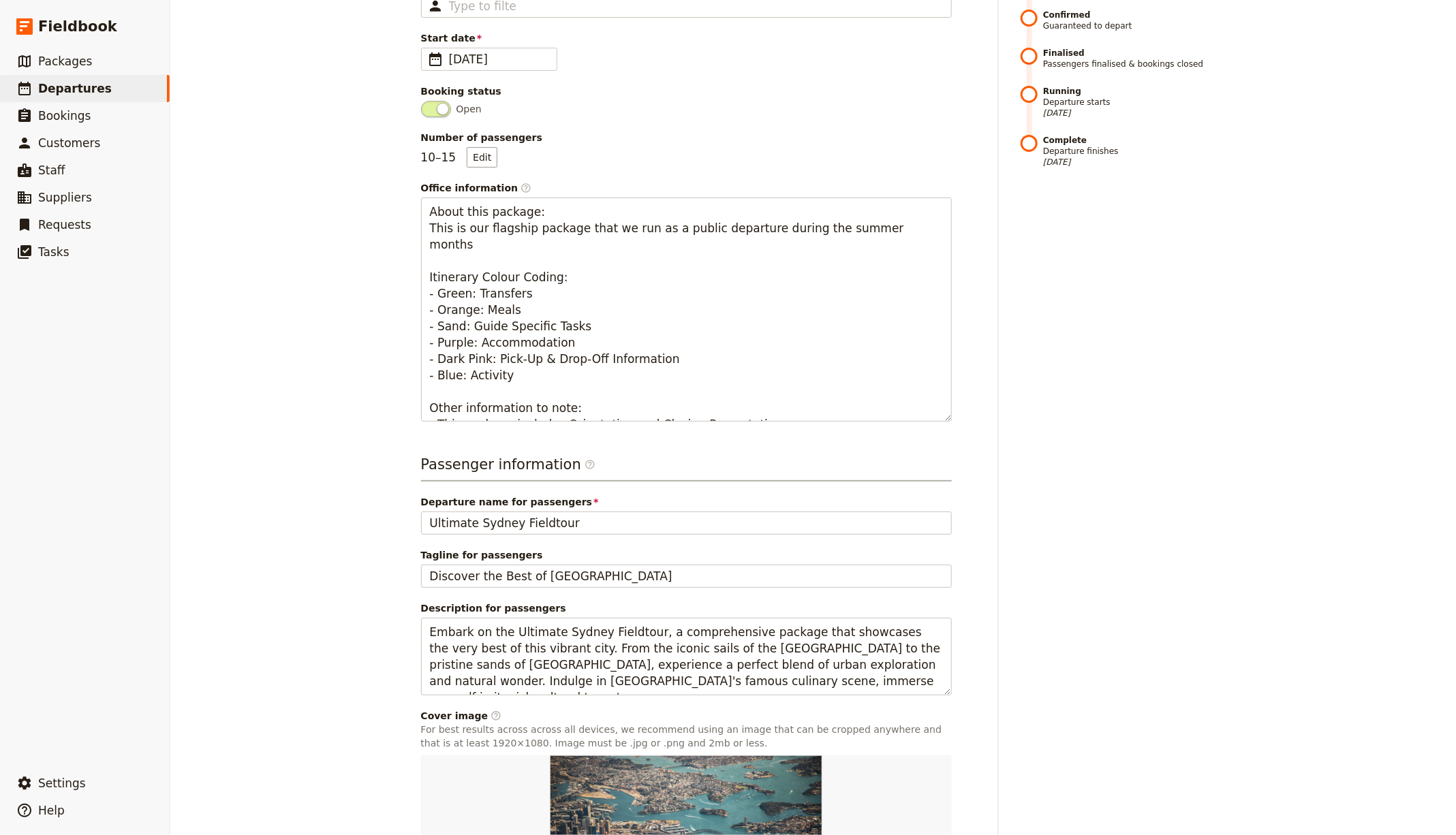
scroll to position [379, 0]
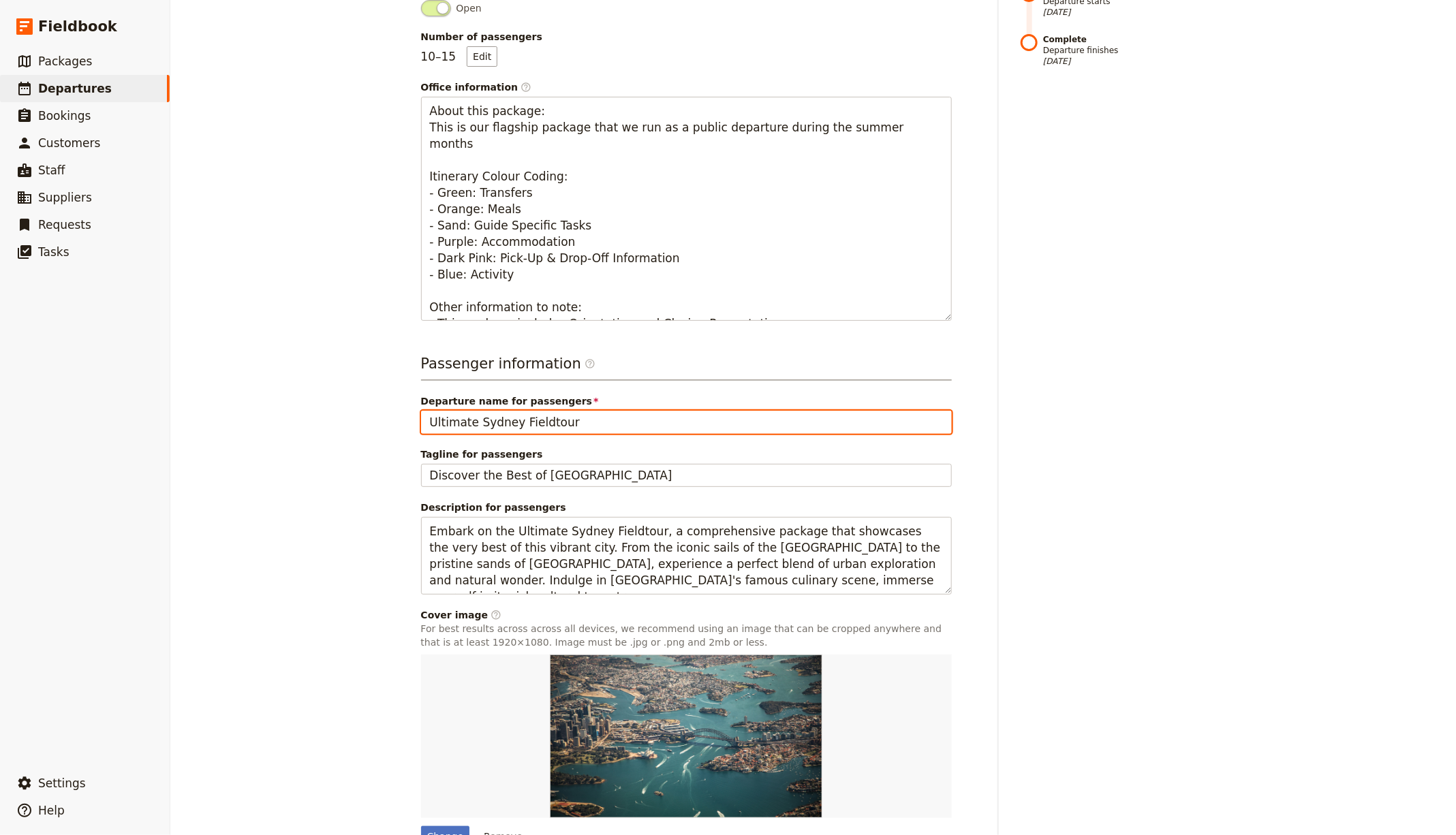
click at [598, 411] on input "Ultimate Sydney Fieldtour" at bounding box center [687, 422] width 530 height 24
type input "Ultimate Sydney Fieldtour for Jerry Seinfeld"
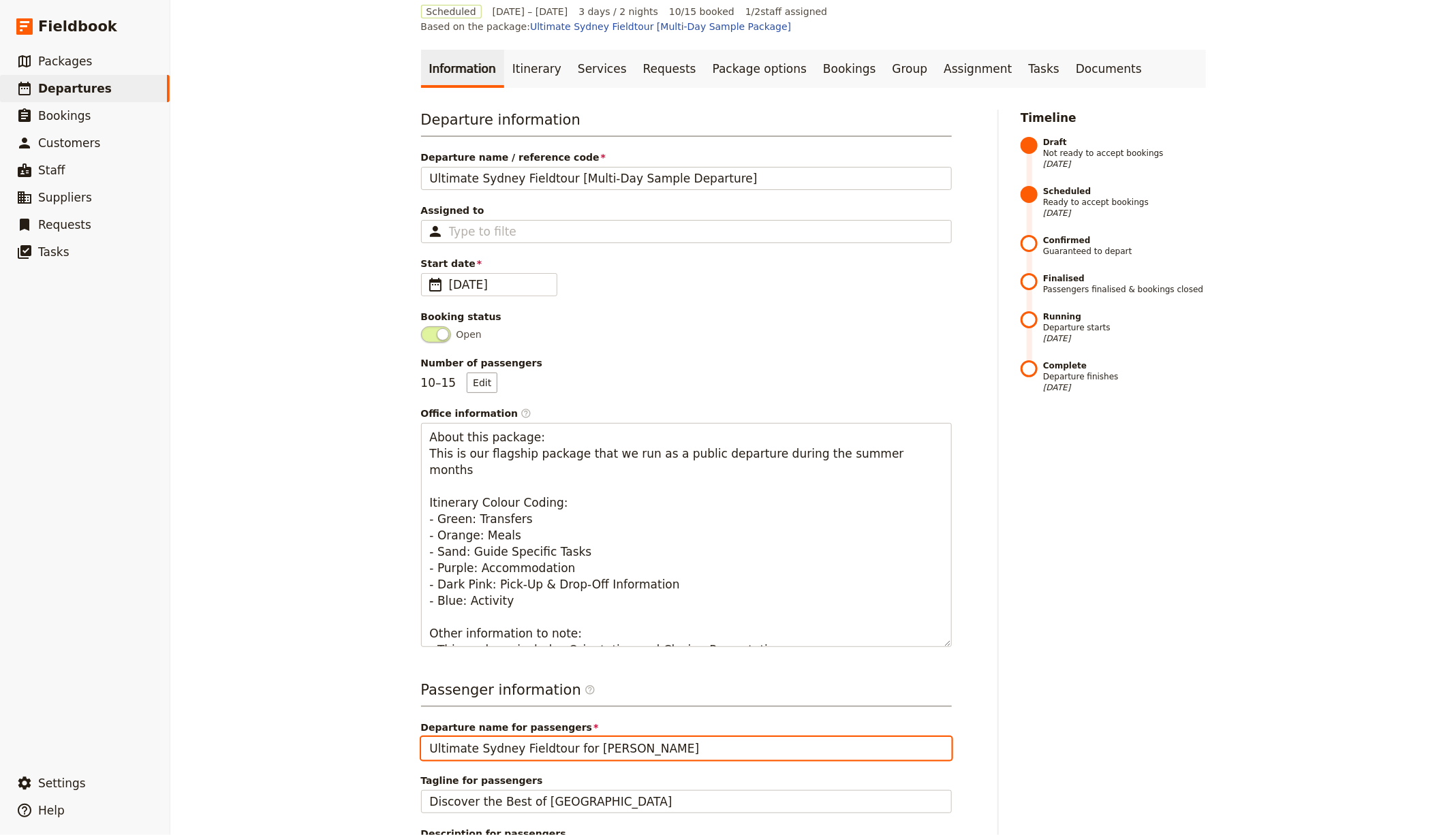
scroll to position [0, 0]
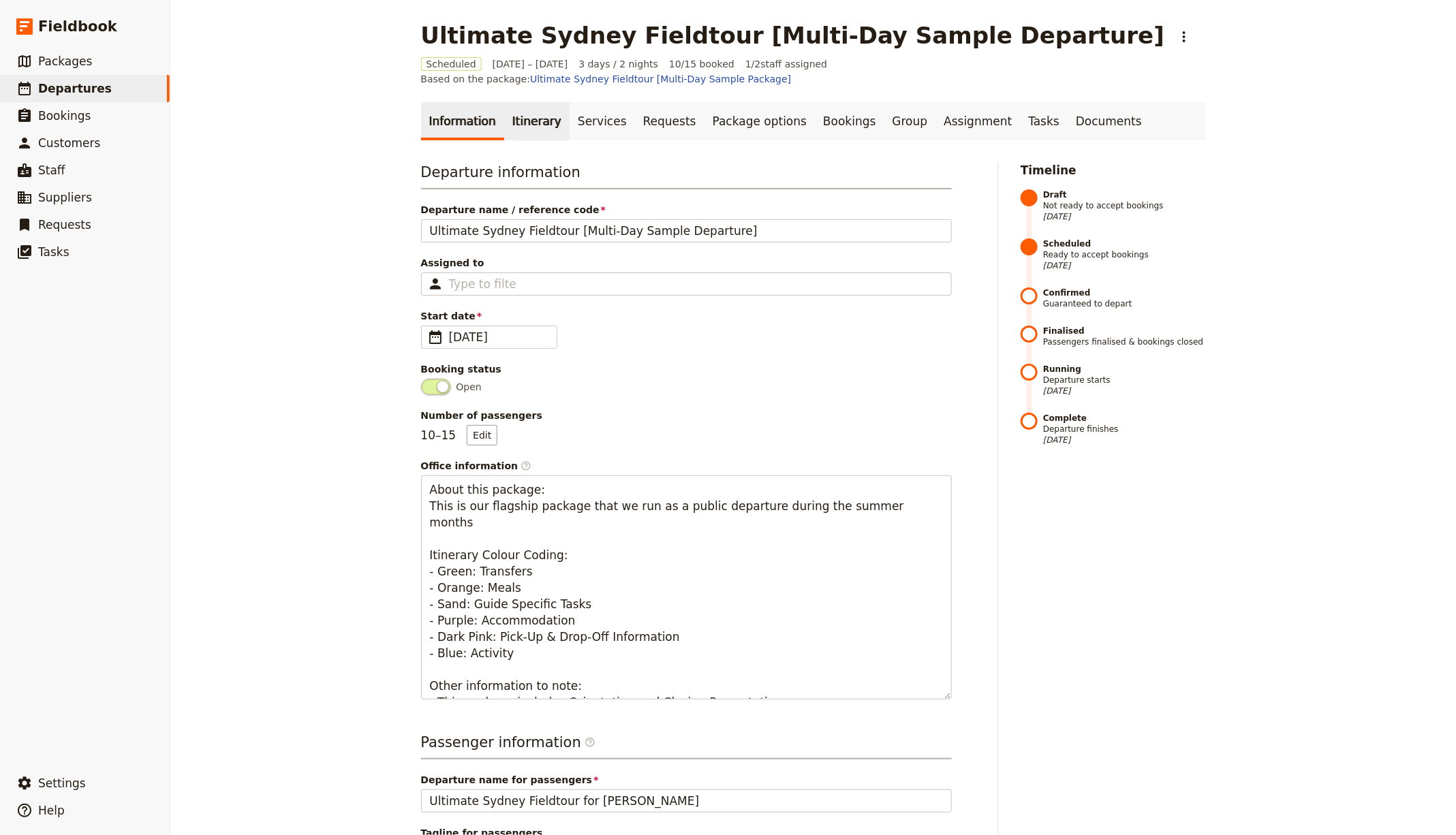
click at [538, 116] on link "Itinerary" at bounding box center [537, 121] width 65 height 38
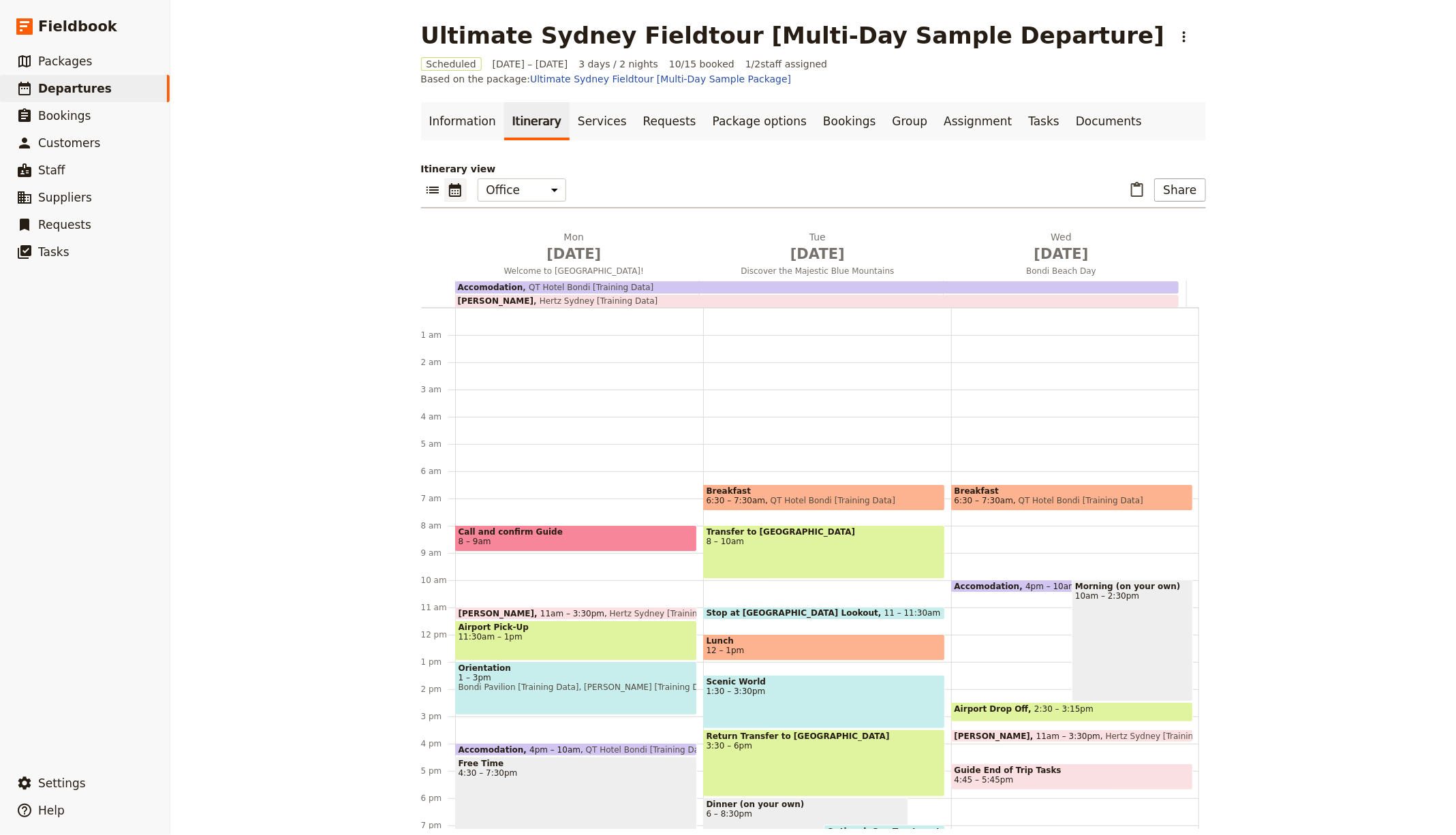
scroll to position [145, 0]
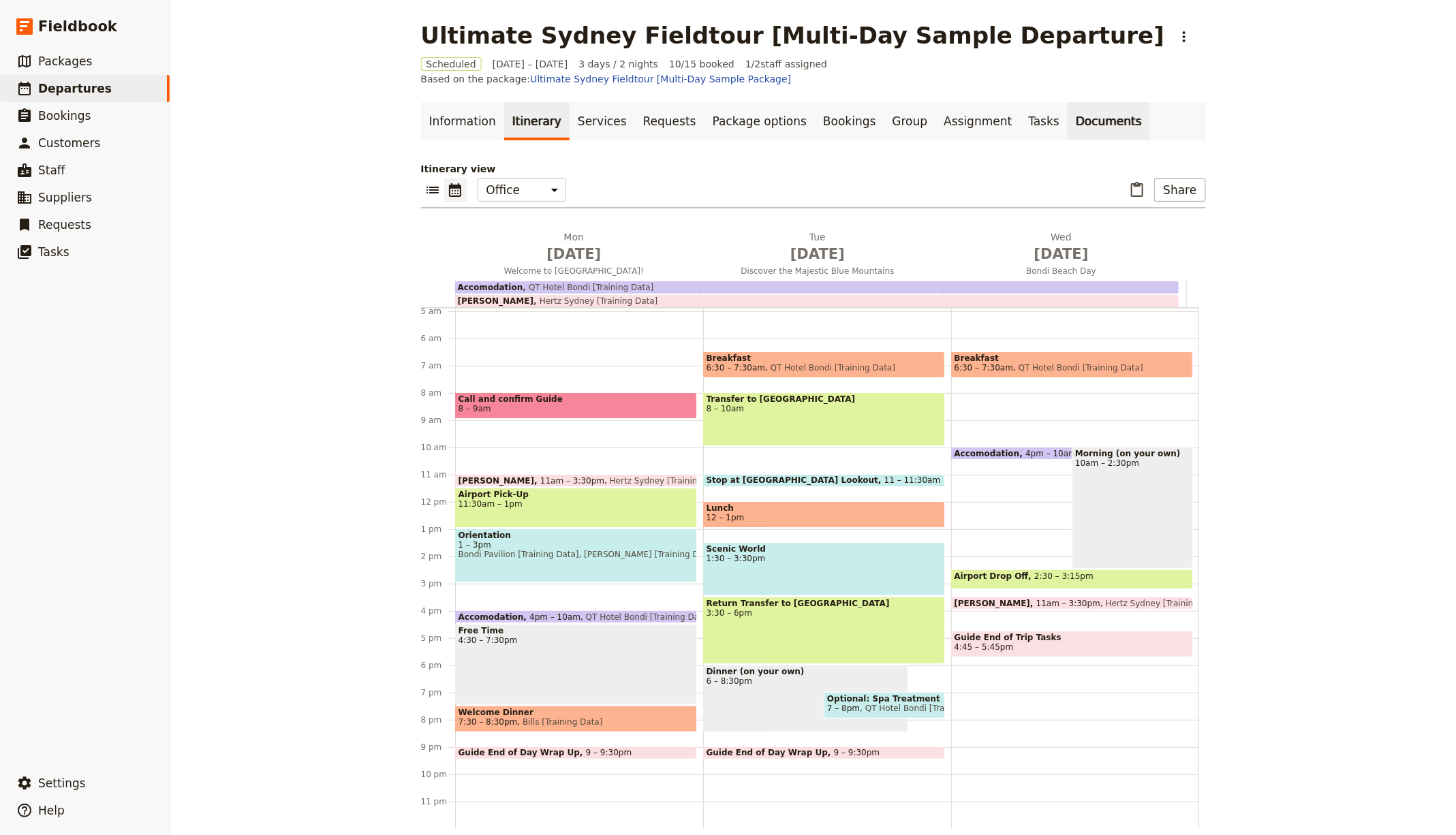
click at [1068, 102] on link "Documents" at bounding box center [1109, 121] width 82 height 38
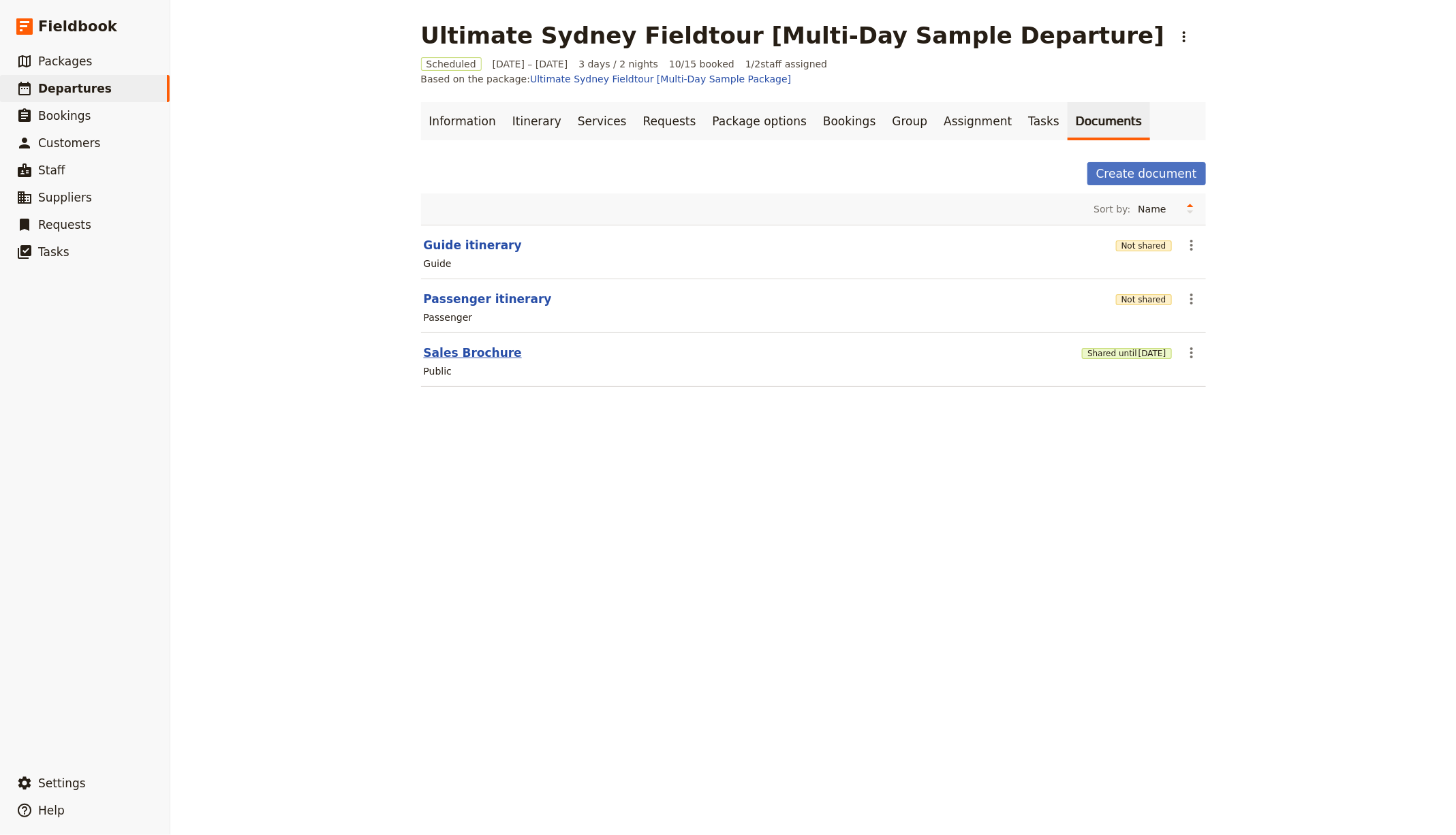
click at [462, 345] on button "Sales Brochure" at bounding box center [473, 352] width 98 height 17
select select "DEFAULT"
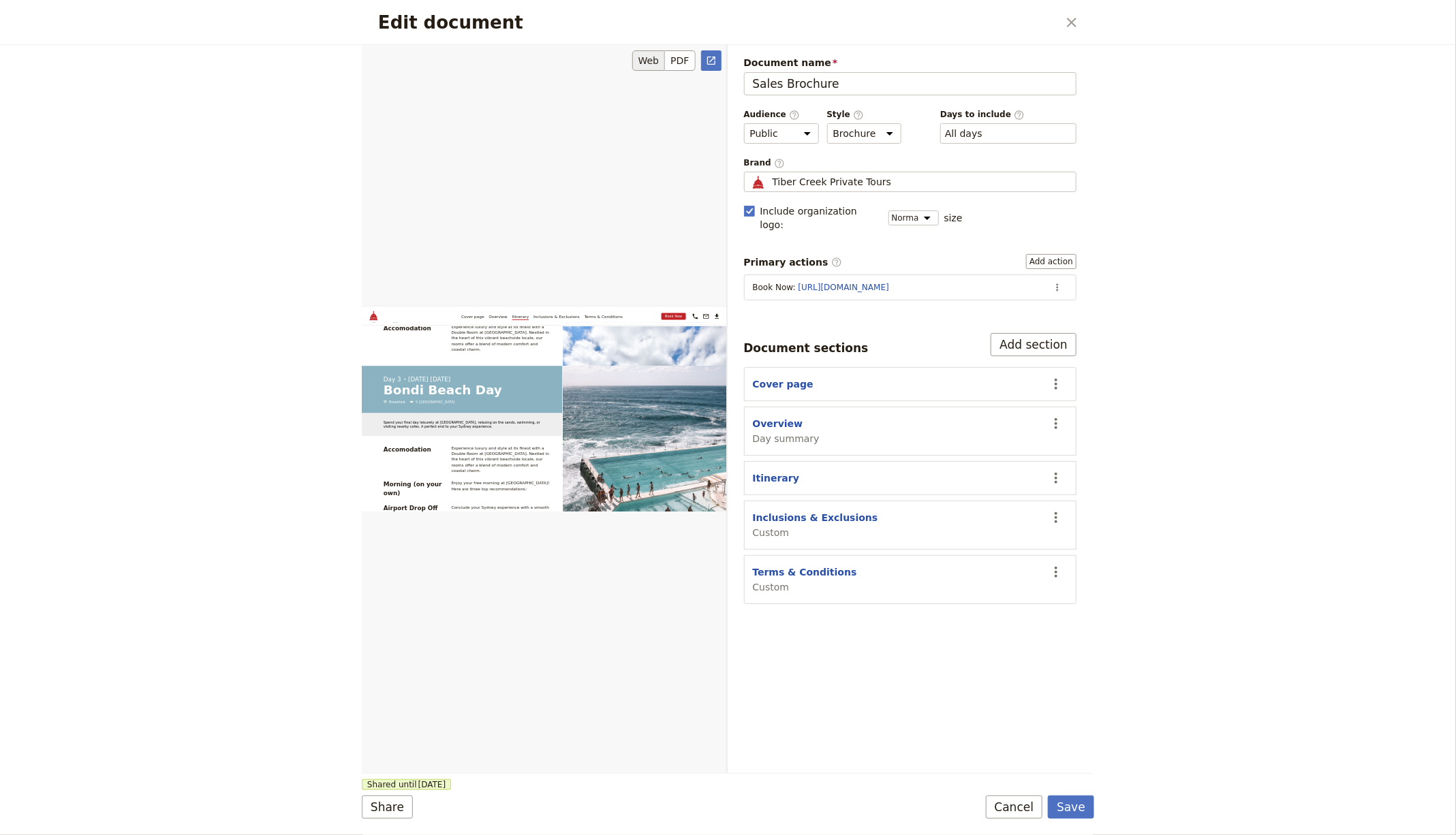
scroll to position [3903, 0]
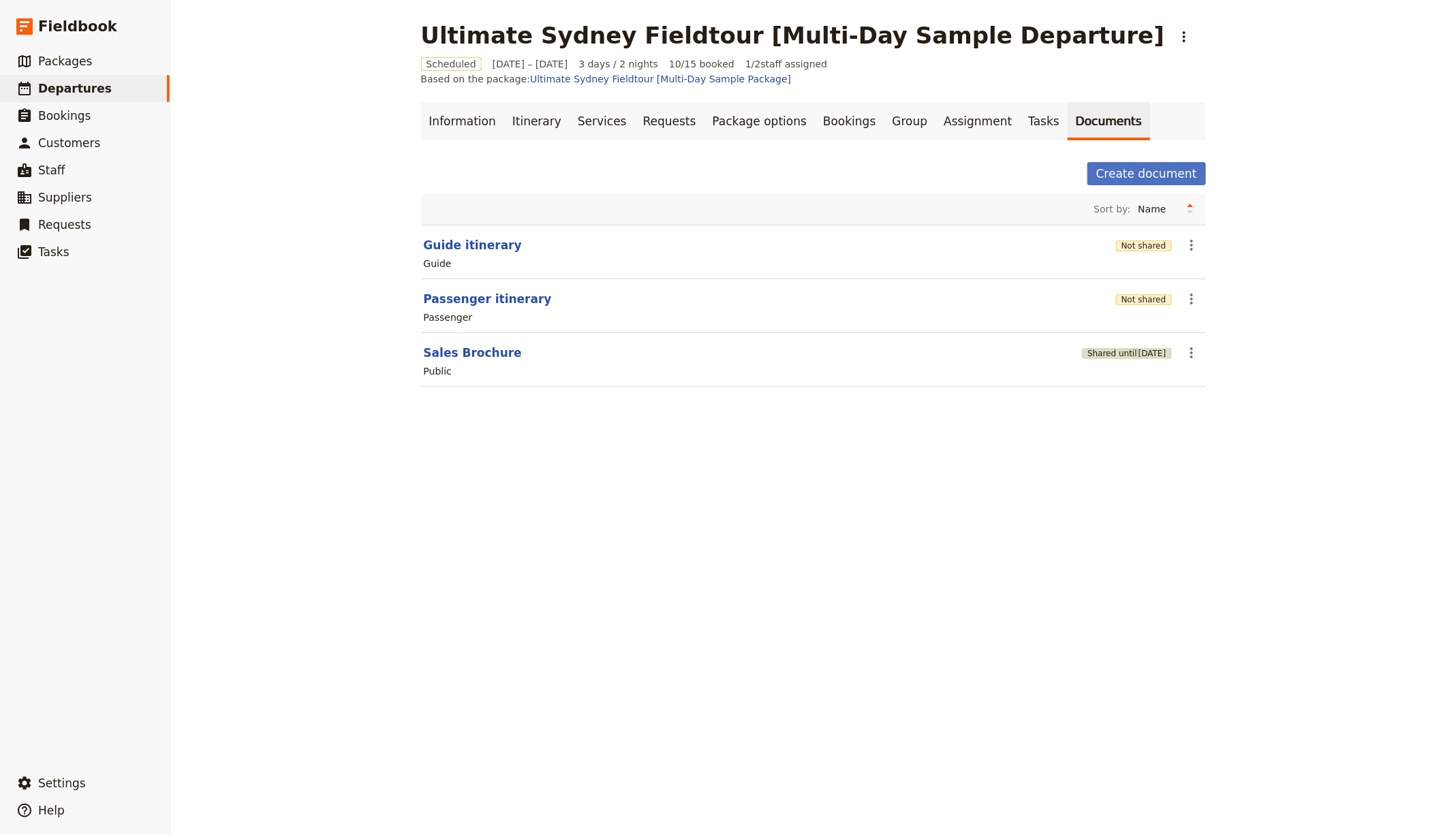
click at [1096, 348] on button "Shared until 17 Jan 2026" at bounding box center [1126, 353] width 89 height 10
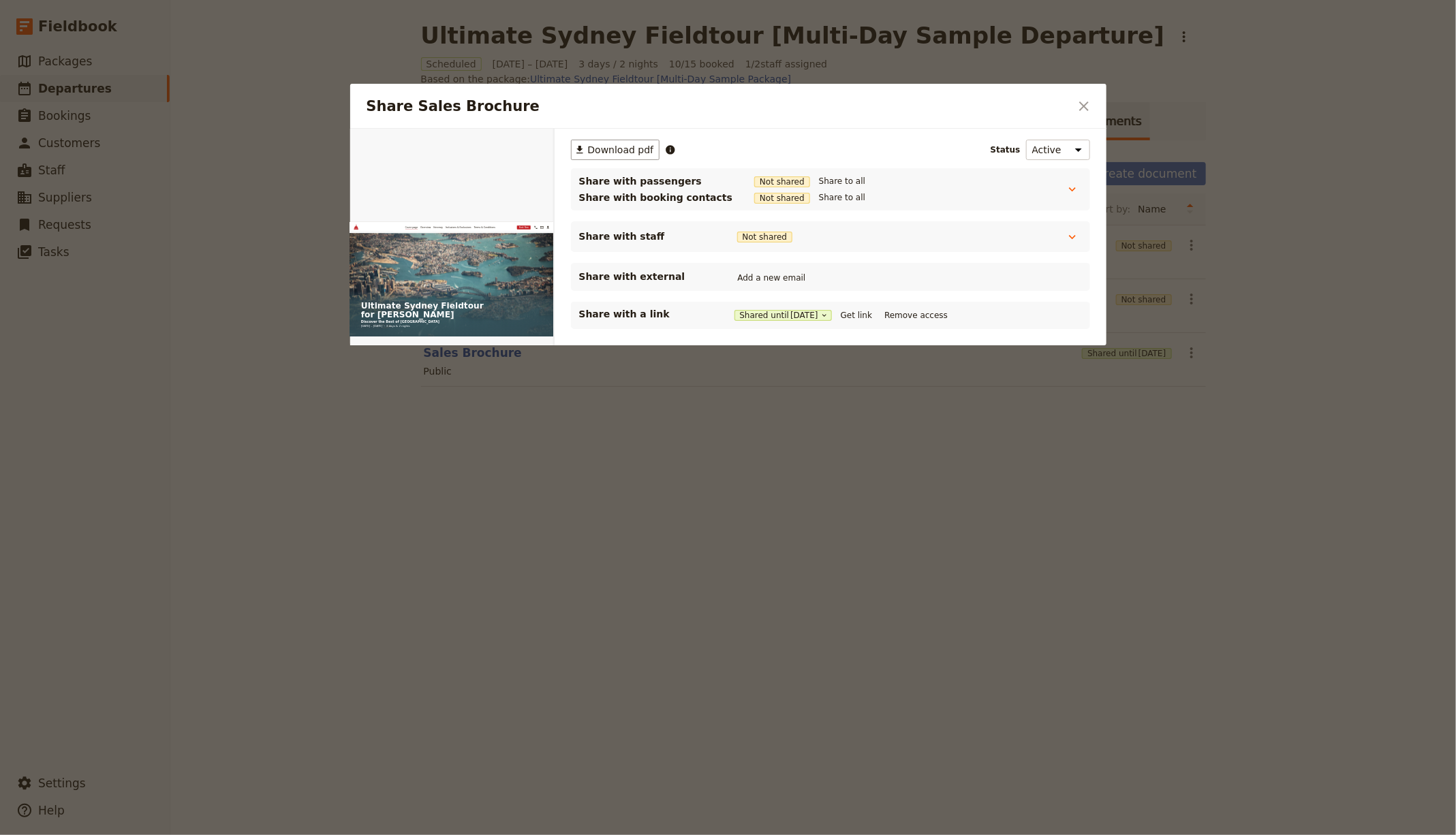
scroll to position [0, 0]
click at [875, 316] on button "Get link" at bounding box center [857, 315] width 38 height 15
drag, startPoint x: 903, startPoint y: 543, endPoint x: 1441, endPoint y: 585, distance: 539.6
click at [906, 543] on div at bounding box center [728, 417] width 1456 height 835
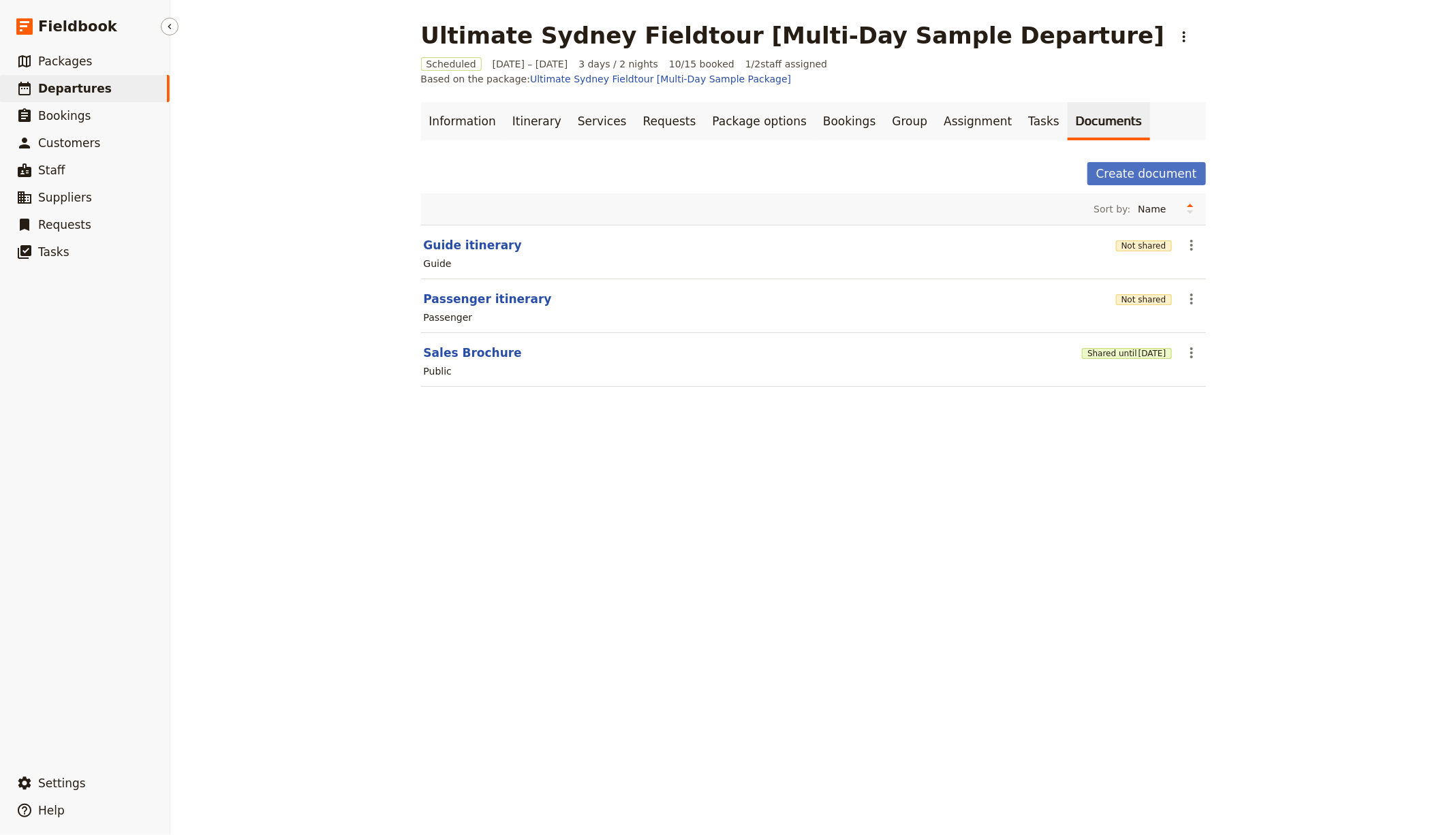
click at [122, 92] on link "​ Departures" at bounding box center [85, 88] width 169 height 27
select select "CREATED_AT"
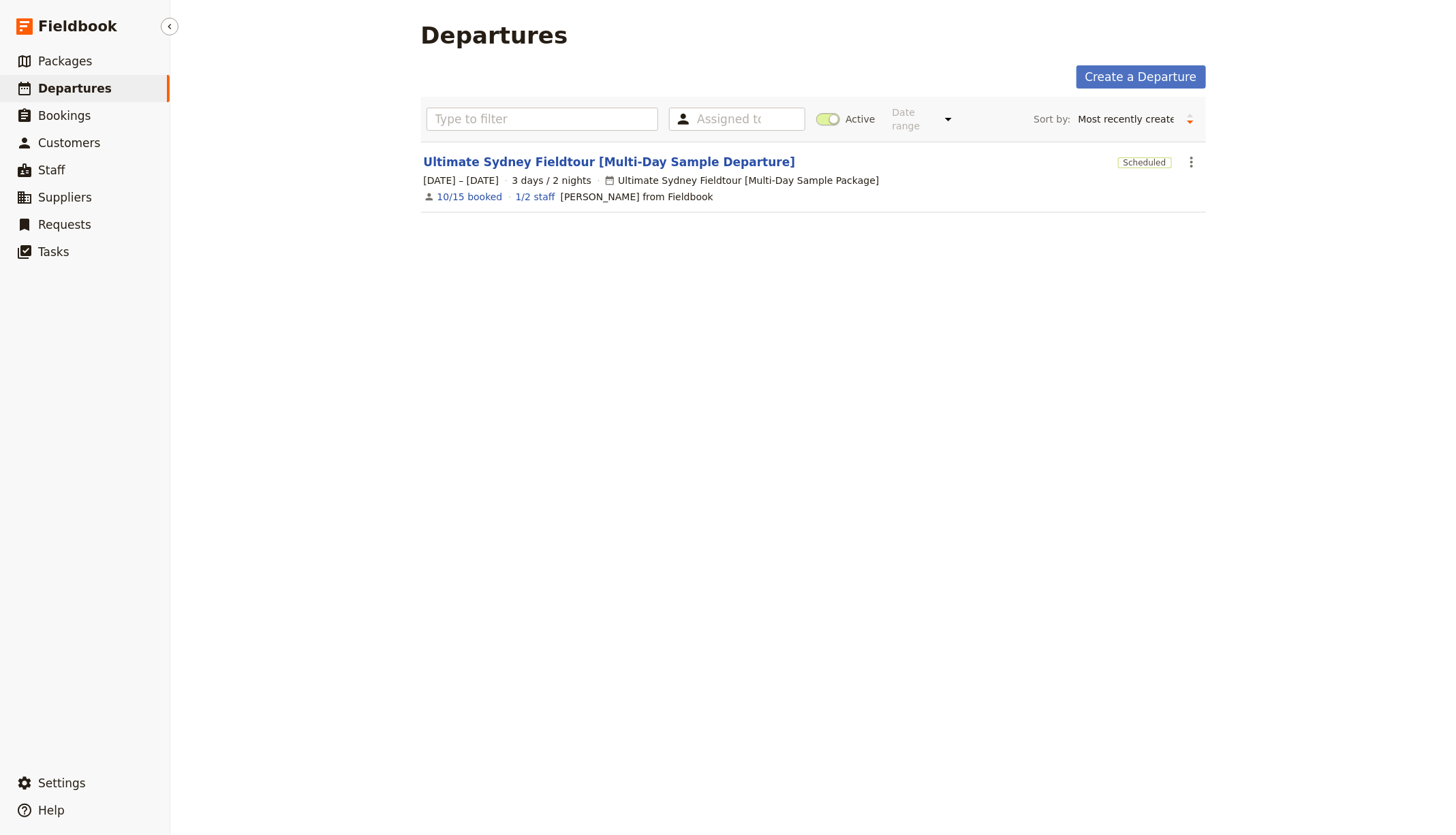
click at [47, 88] on span "Departures" at bounding box center [75, 89] width 73 height 14
click at [67, 59] on span "Packages" at bounding box center [65, 61] width 54 height 14
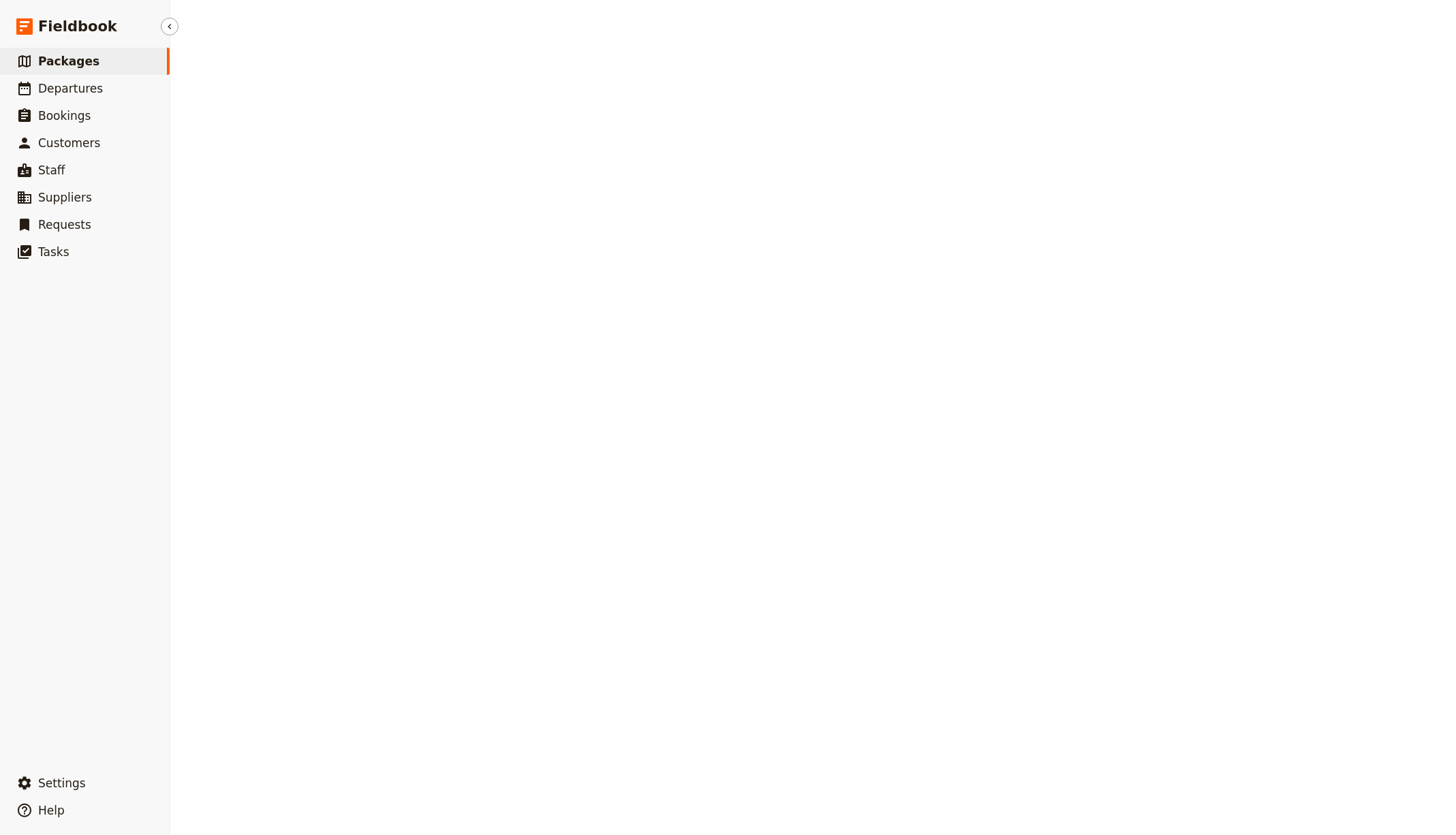
select select "UPDATED_AT"
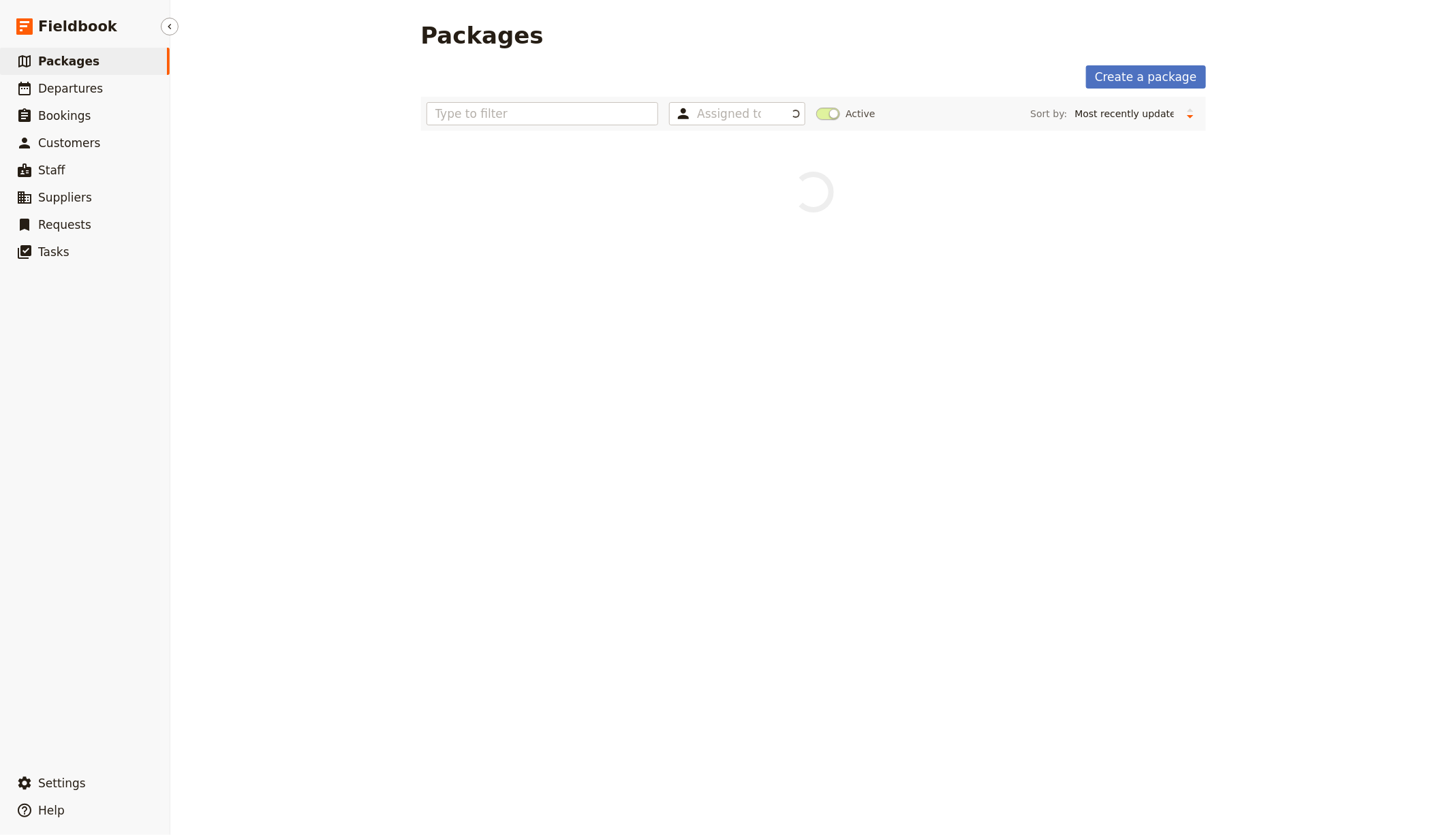
click at [58, 767] on div "​ Settings ​ Help" at bounding box center [85, 794] width 169 height 60
drag, startPoint x: 70, startPoint y: 786, endPoint x: 167, endPoint y: 768, distance: 98.7
click at [70, 786] on span "Settings" at bounding box center [62, 784] width 48 height 14
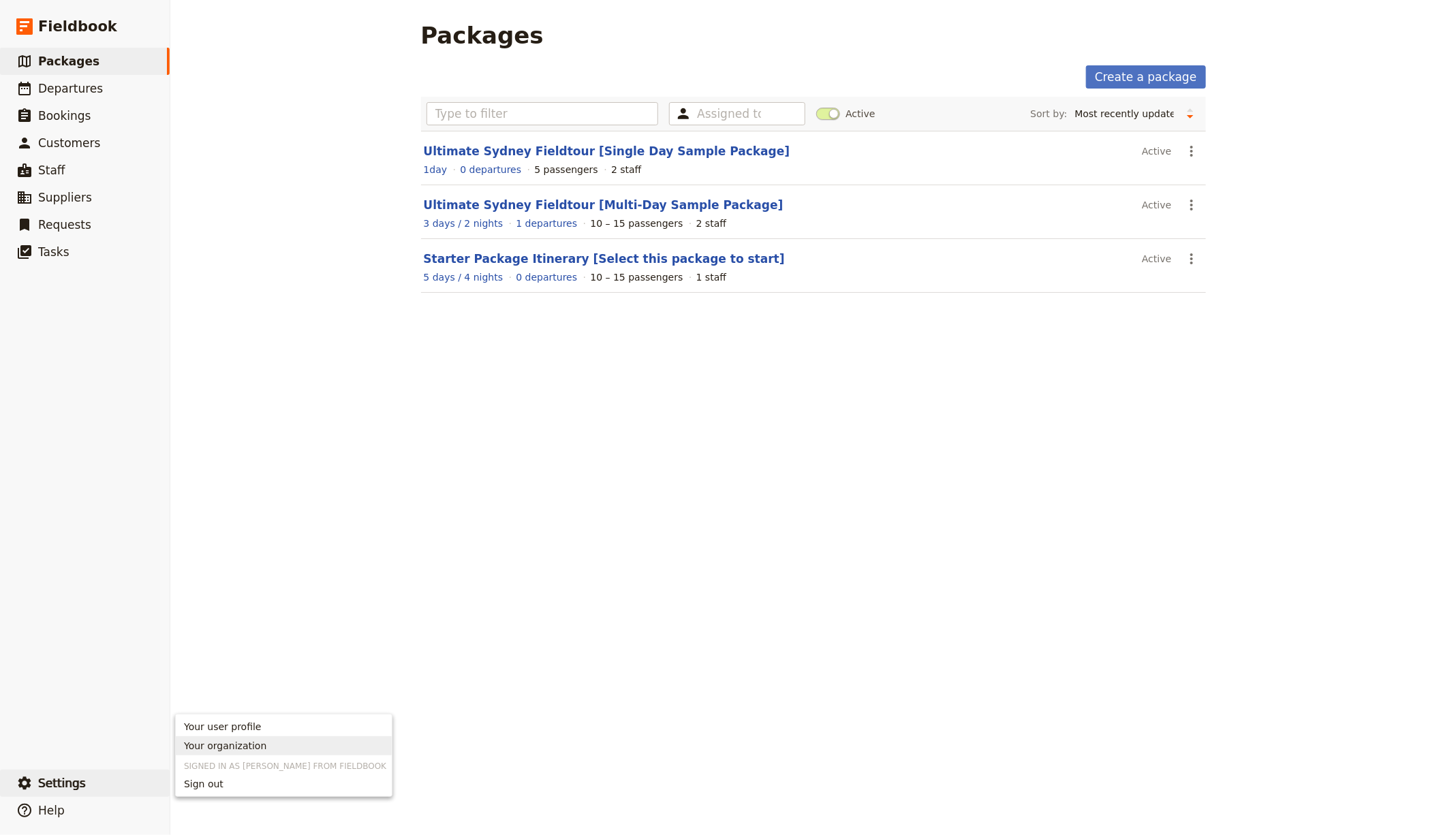
click at [214, 748] on span "Your organization" at bounding box center [225, 746] width 82 height 14
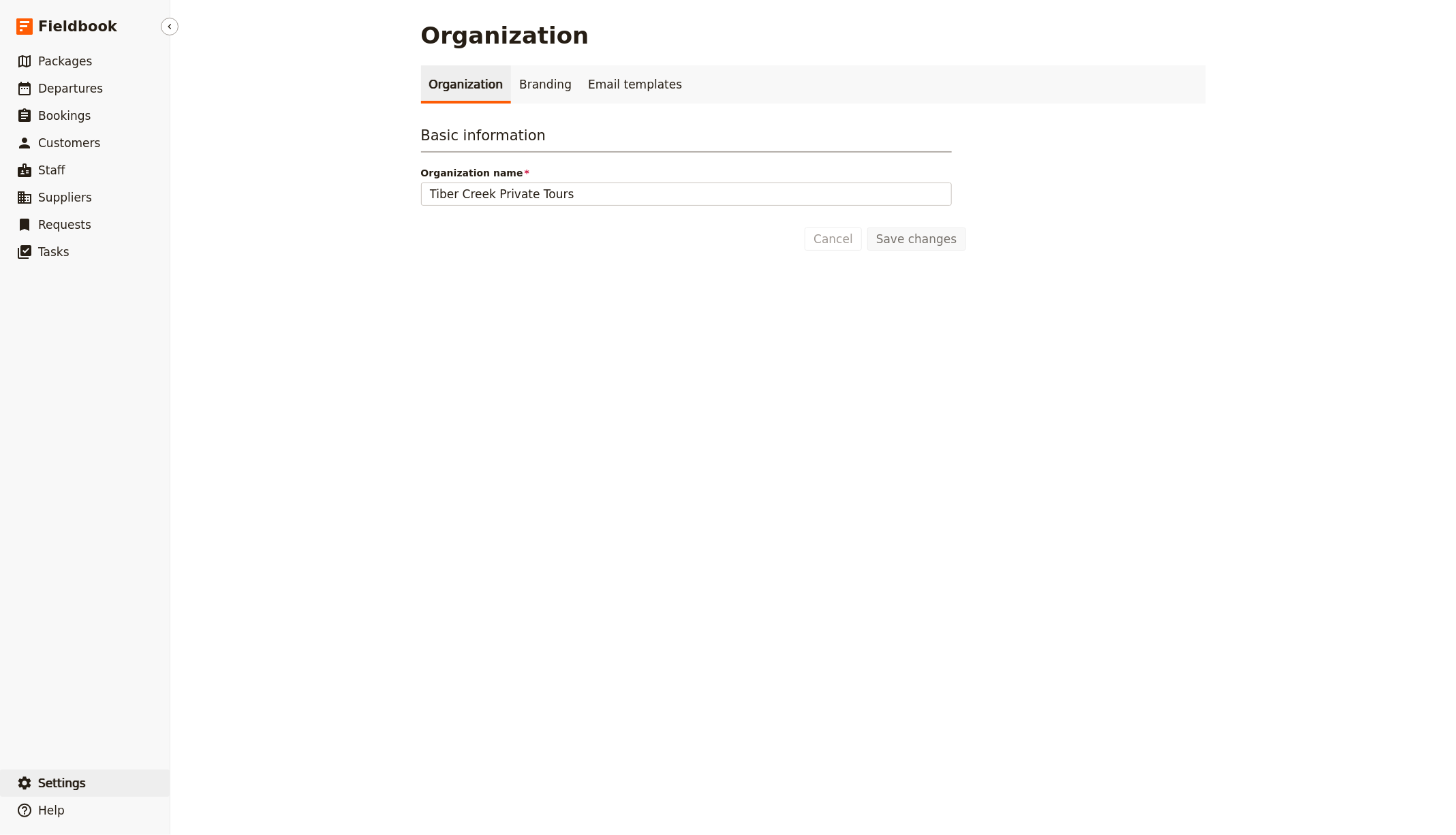
click at [74, 782] on span "Settings" at bounding box center [62, 784] width 48 height 14
click at [203, 784] on span "Sign out" at bounding box center [203, 784] width 39 height 14
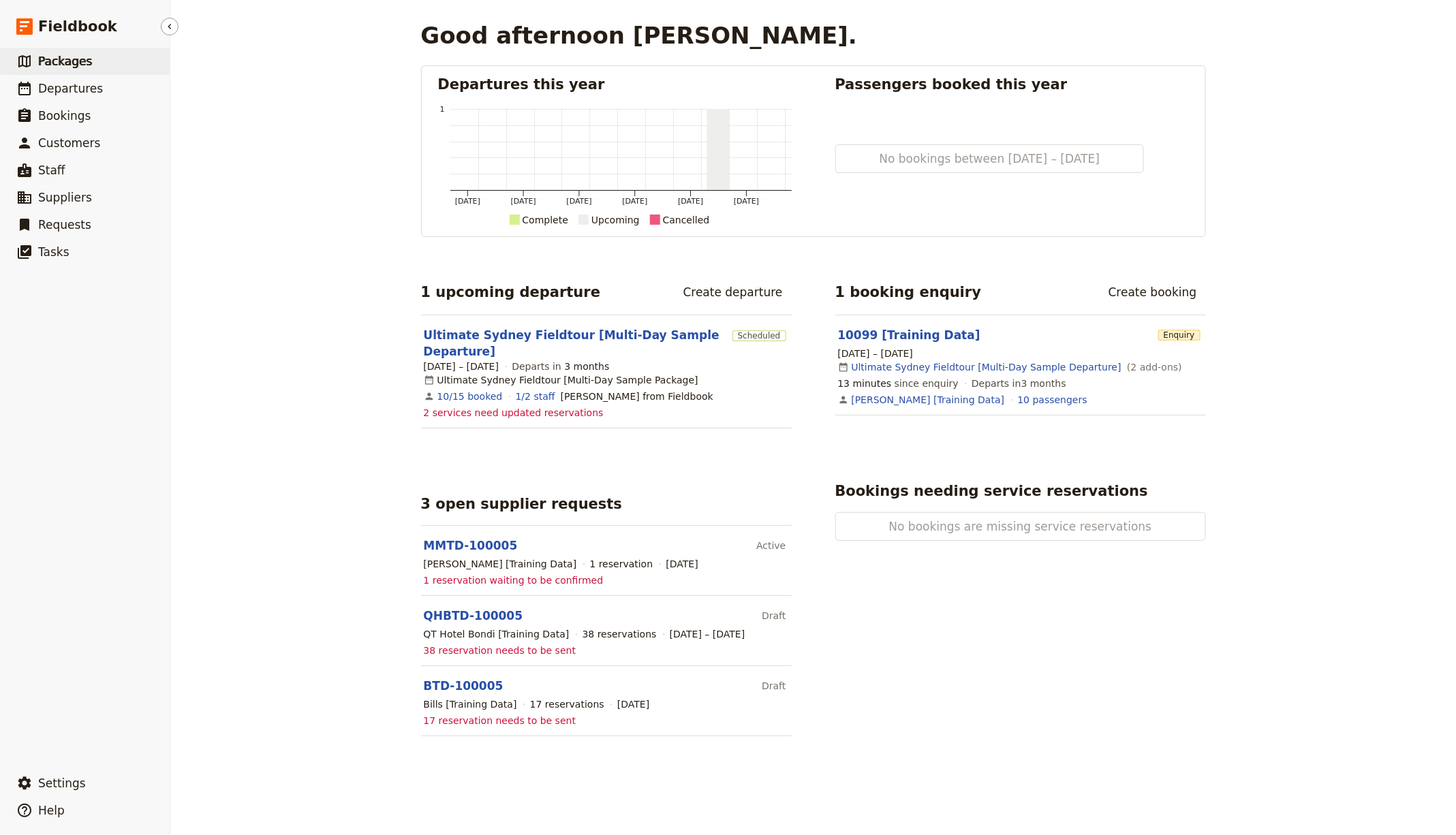
click at [110, 56] on link "​ Packages" at bounding box center [85, 61] width 169 height 27
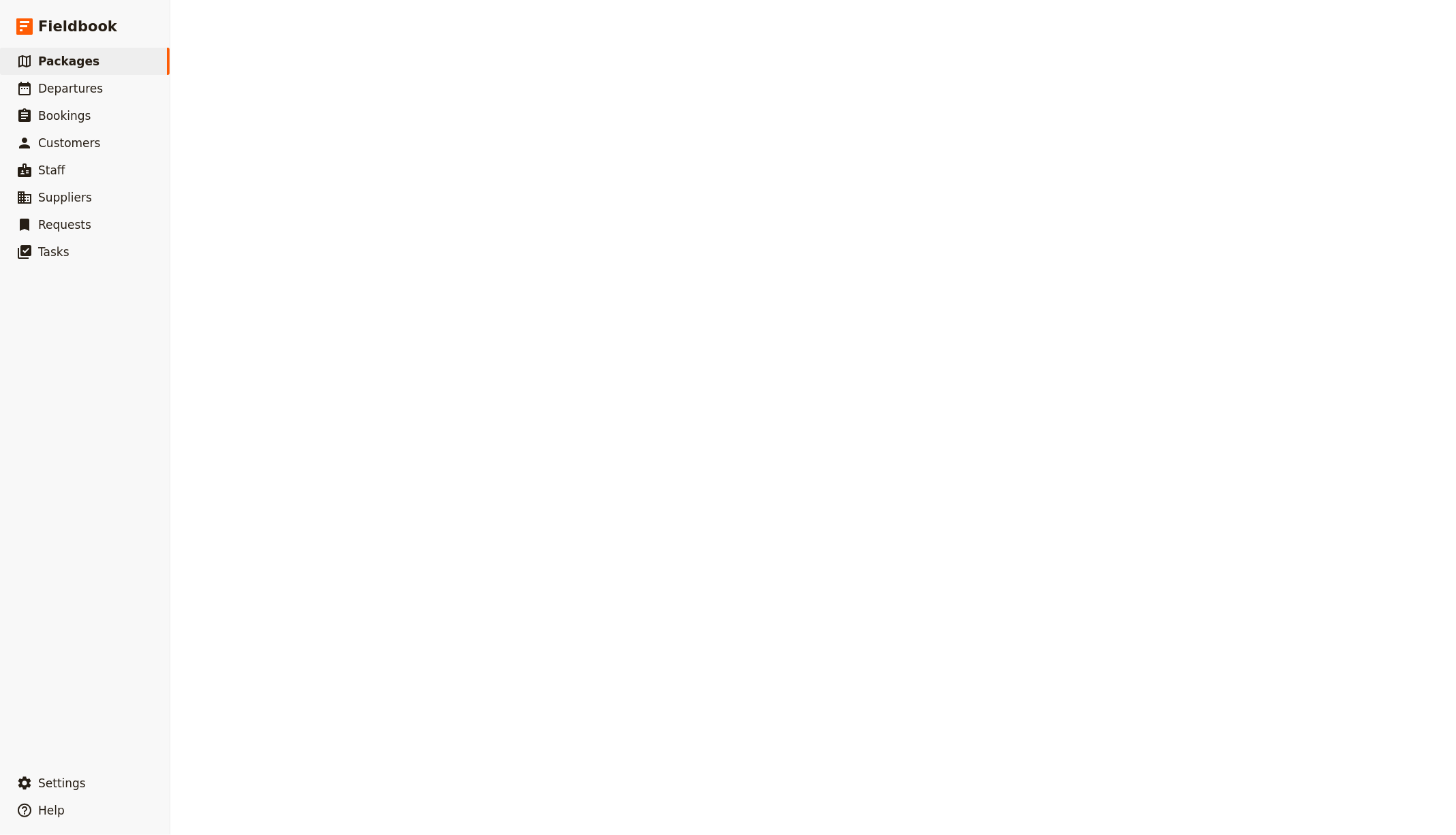
select select "UPDATED_AT"
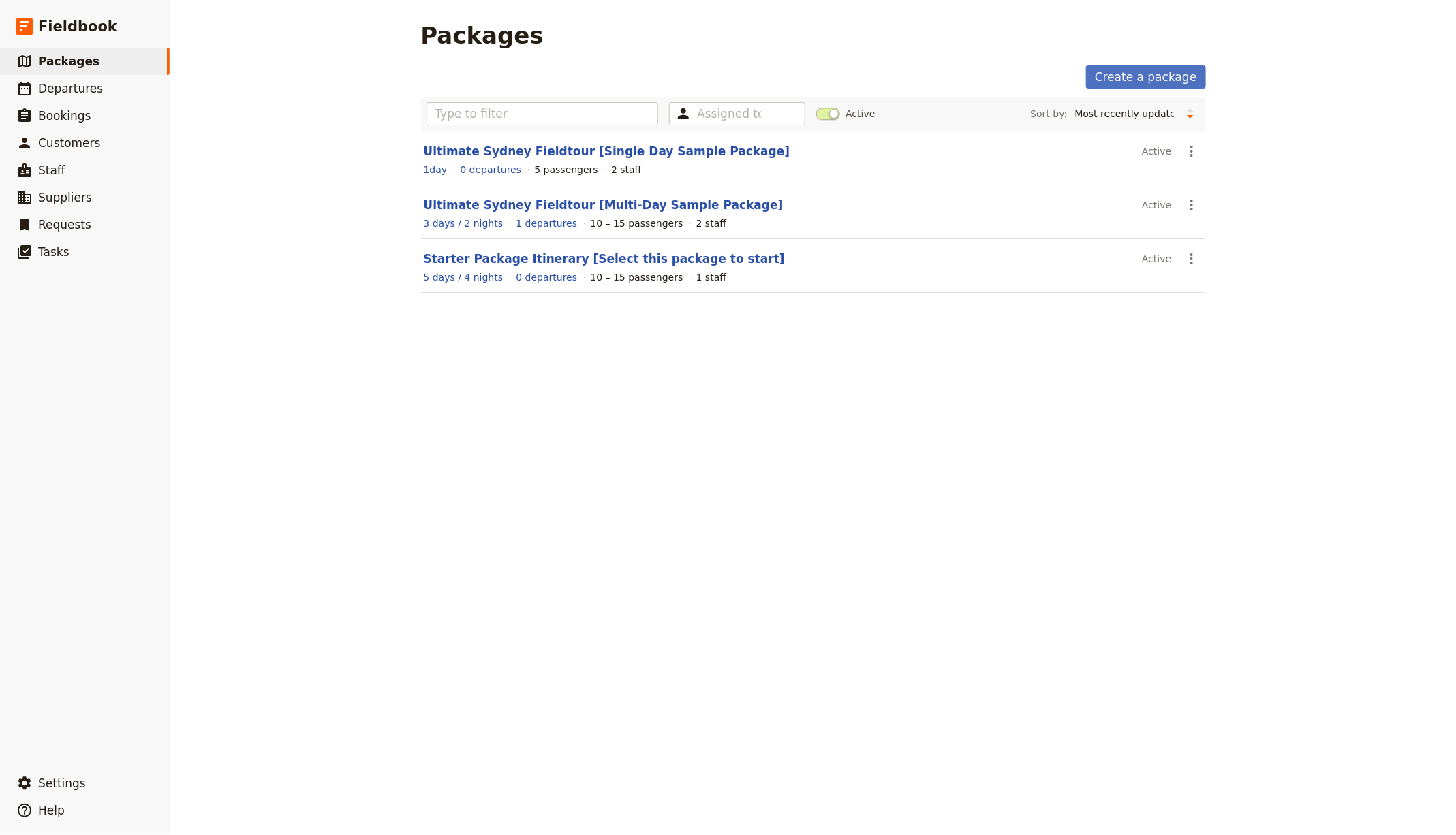
click at [688, 198] on link "Ultimate Sydney Fieldtour [Multi-Day Sample Package]" at bounding box center [604, 205] width 359 height 14
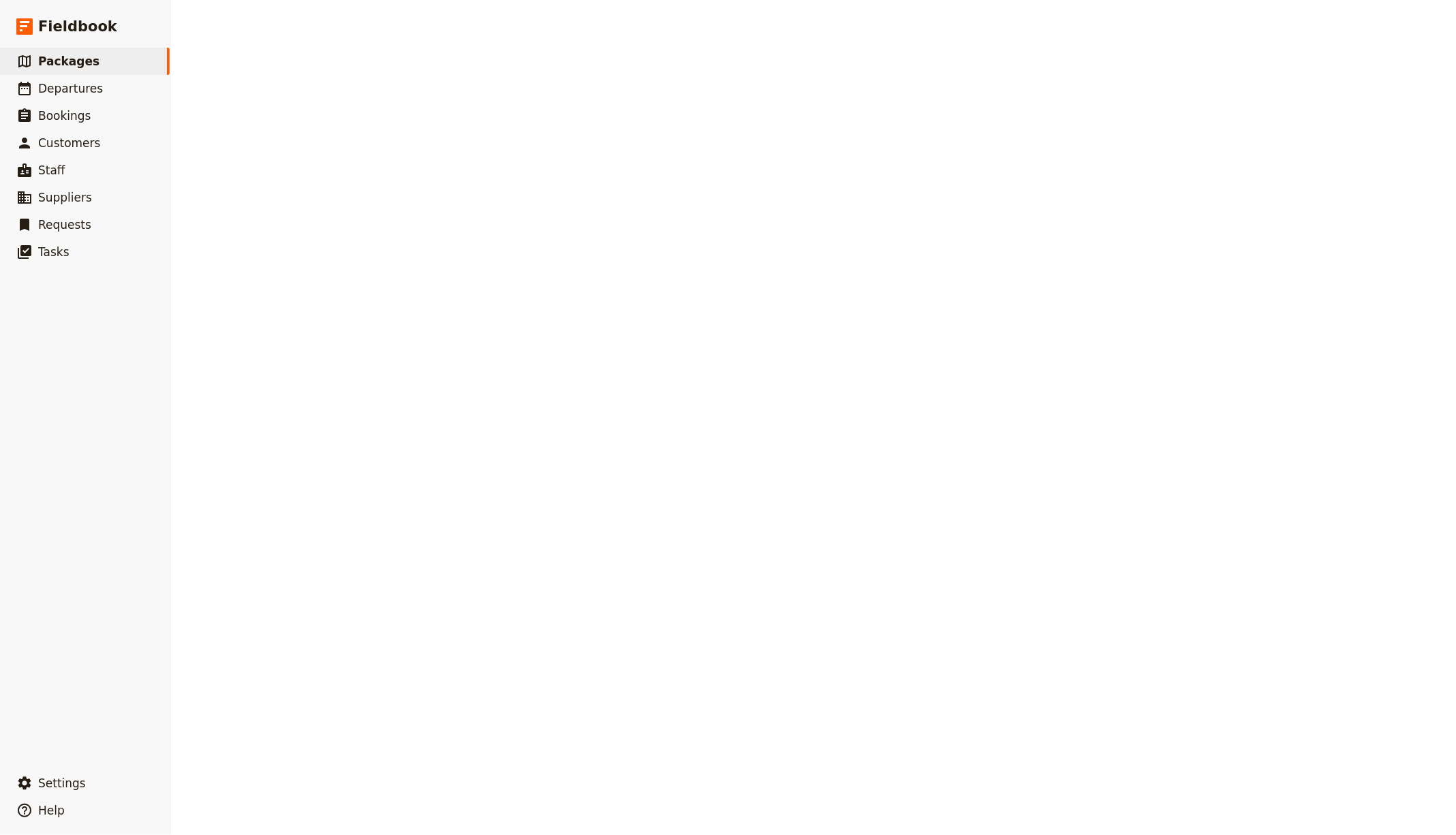
drag, startPoint x: 692, startPoint y: 201, endPoint x: 1227, endPoint y: 101, distance: 544.3
click at [692, 201] on div "Packages Create a package Assigned to Active Sort by: Name Number of departures…" at bounding box center [812, 417] width 1285 height 835
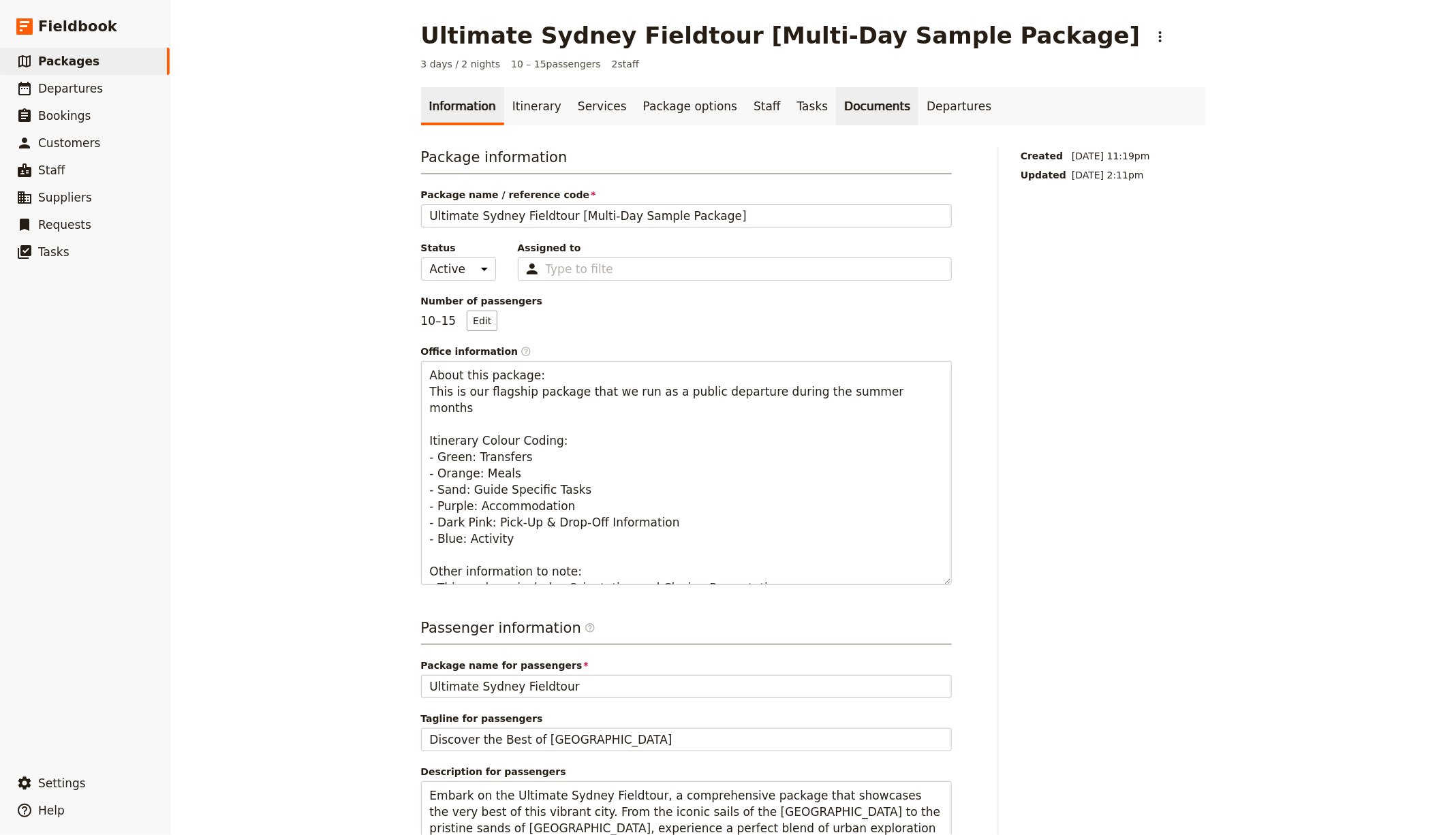
click at [869, 111] on link "Documents" at bounding box center [877, 106] width 82 height 38
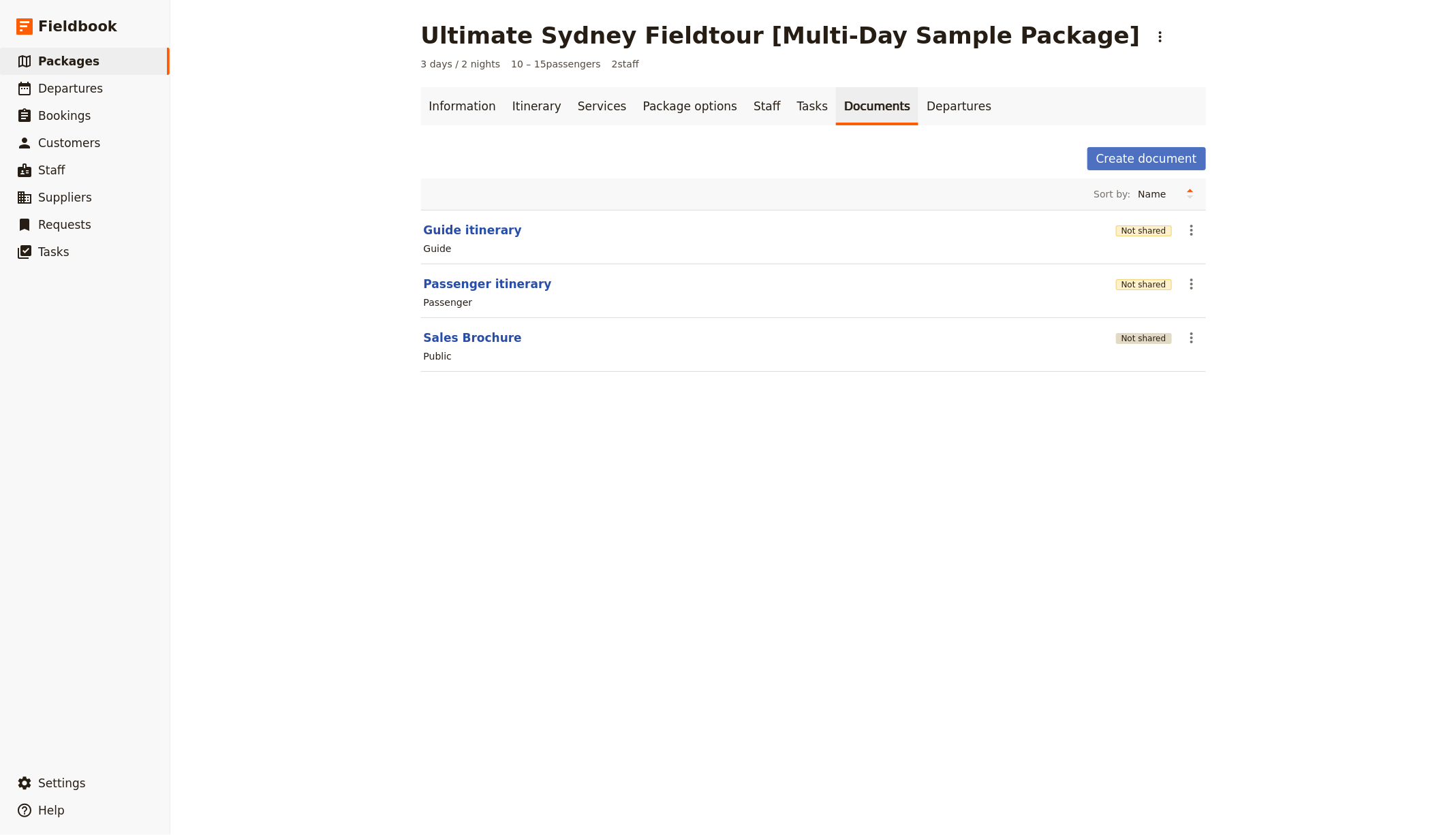
click at [1152, 334] on button "Not shared" at bounding box center [1144, 339] width 56 height 10
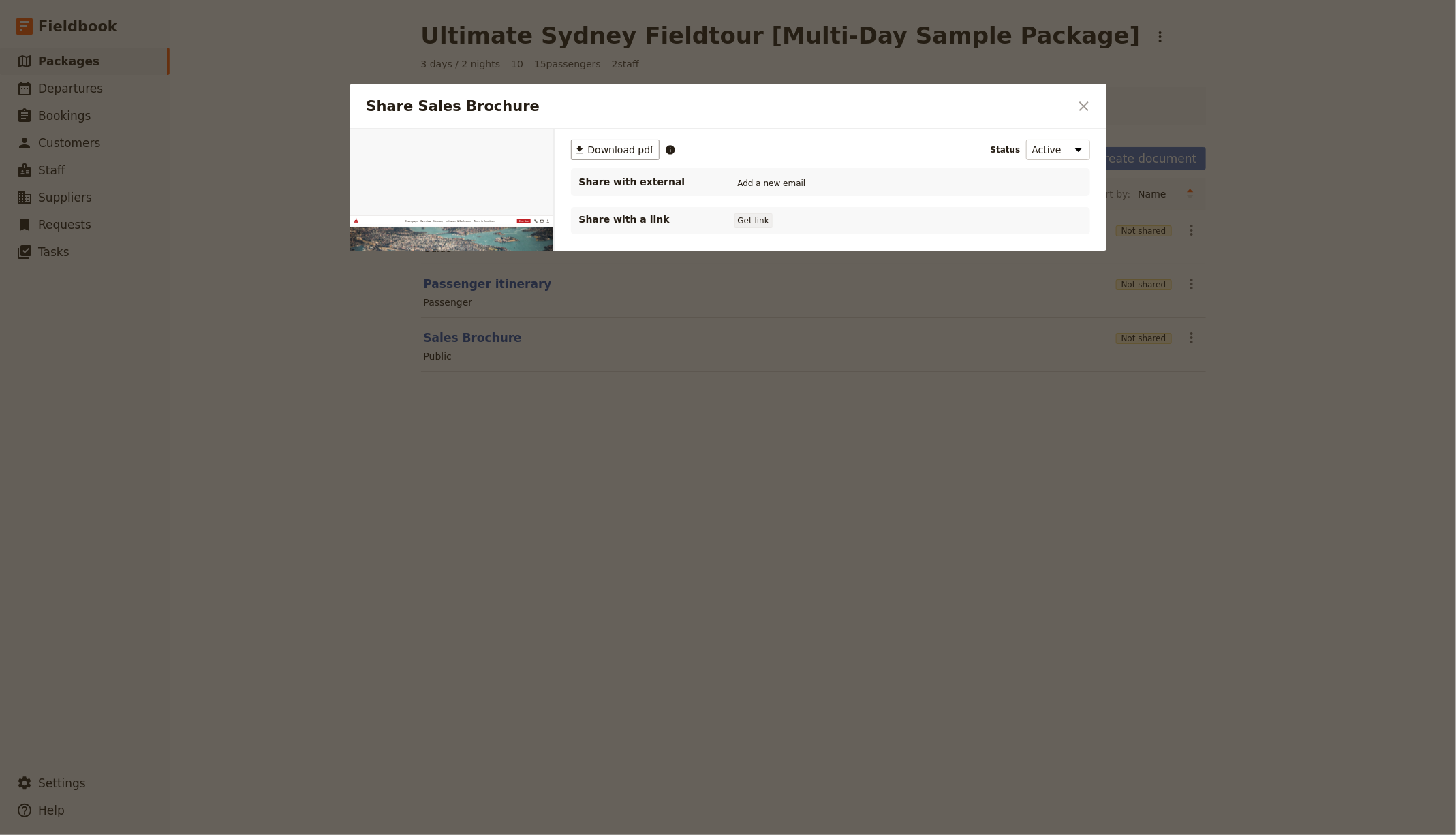
click at [756, 216] on button "Get link" at bounding box center [754, 220] width 38 height 15
click at [1083, 104] on icon "Close dialog" at bounding box center [1083, 106] width 17 height 17
